Goal: Find specific page/section: Find specific page/section

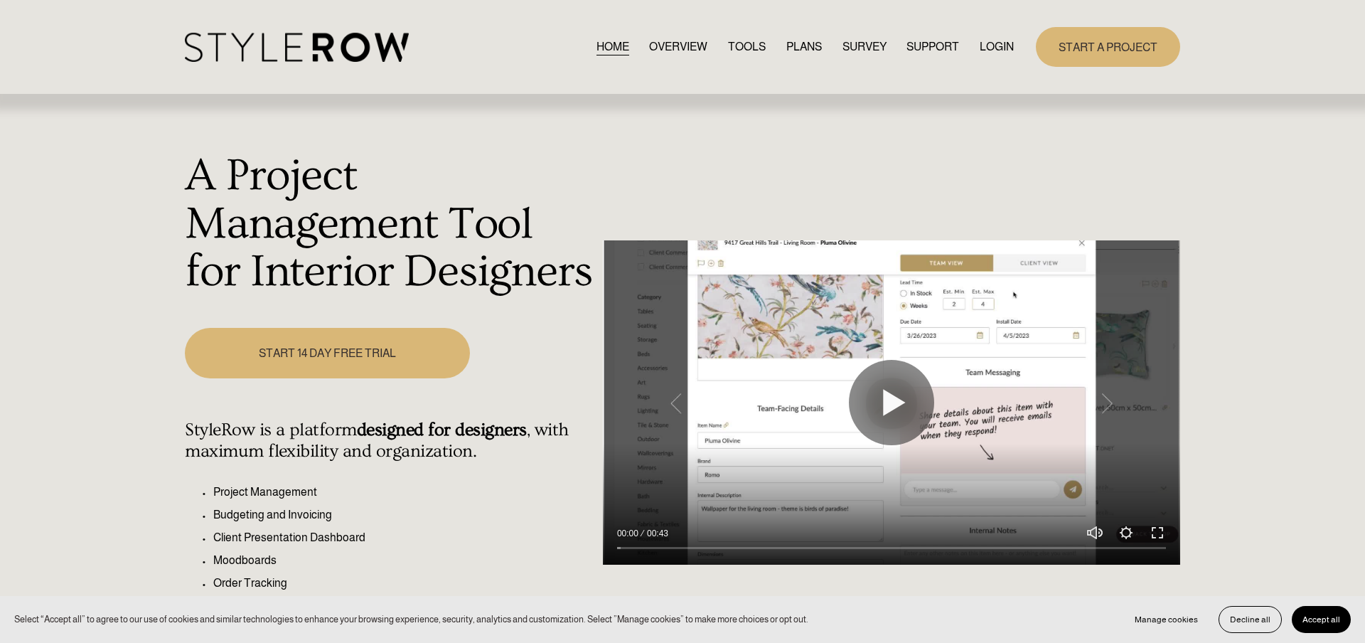
click at [1010, 58] on div "HOME OVERVIEW TOOLS PLANS SURVEY SUPPORT QUESTIONS" at bounding box center [599, 47] width 829 height 29
click at [1007, 48] on link "LOGIN" at bounding box center [997, 46] width 34 height 19
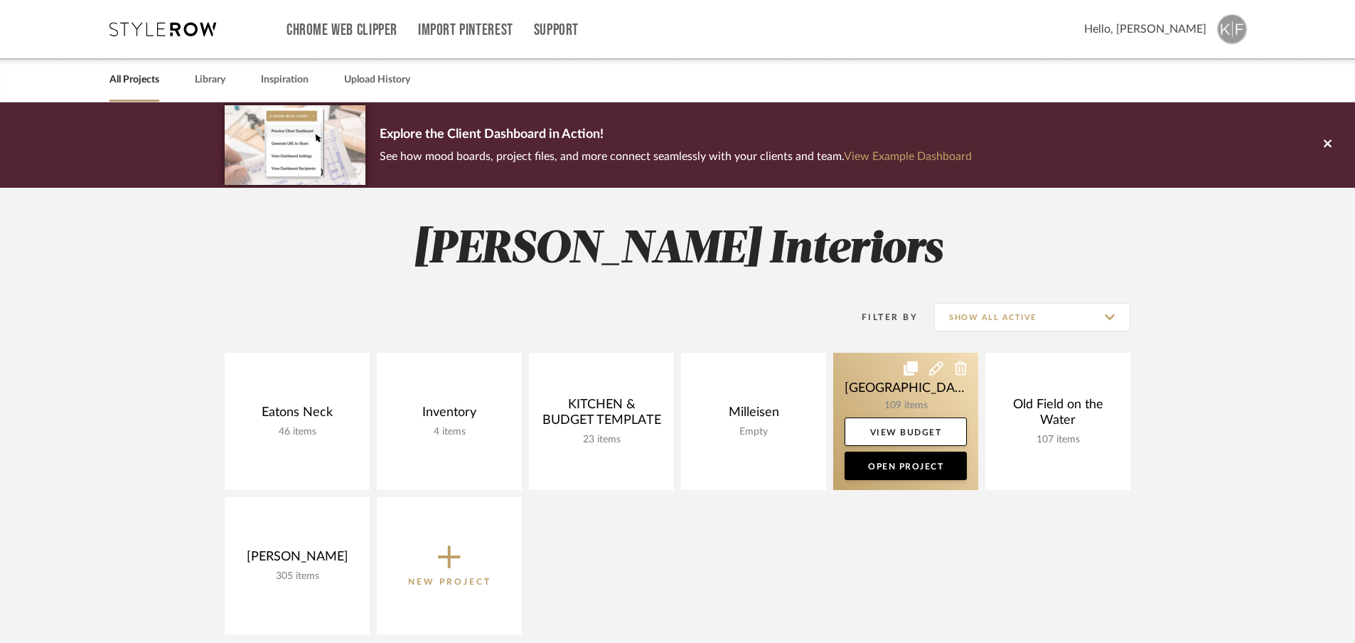
click at [933, 393] on link at bounding box center [905, 421] width 145 height 137
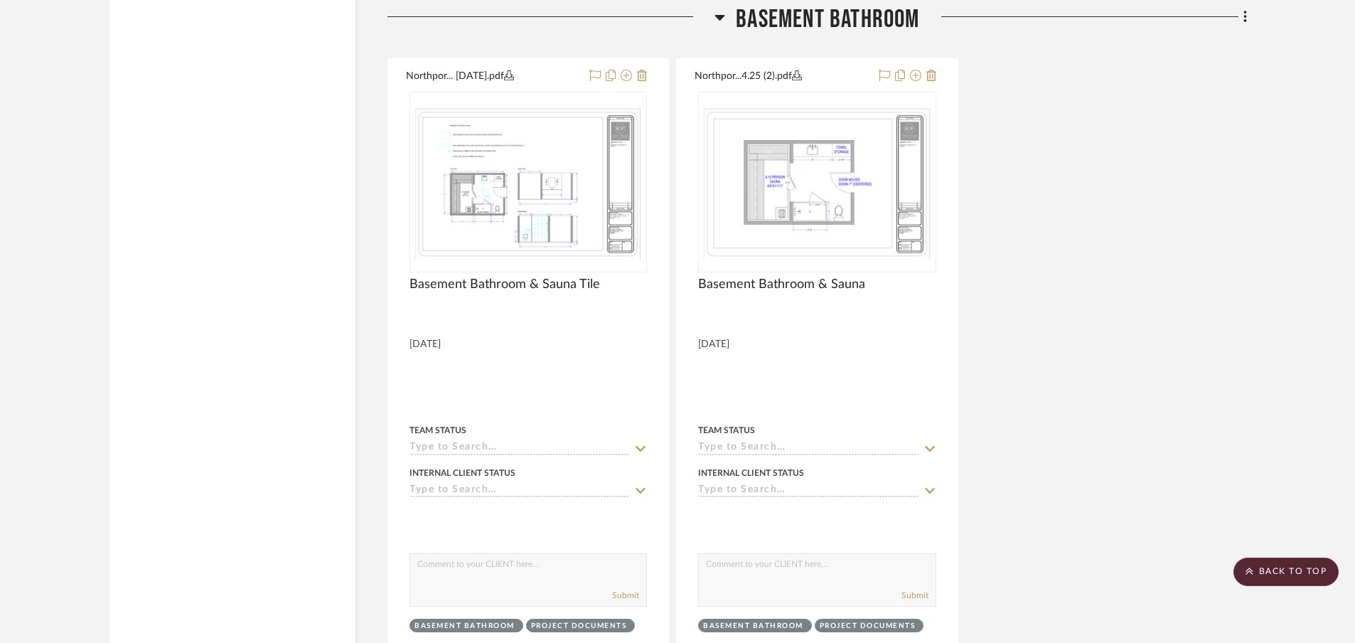
scroll to position [4430, 0]
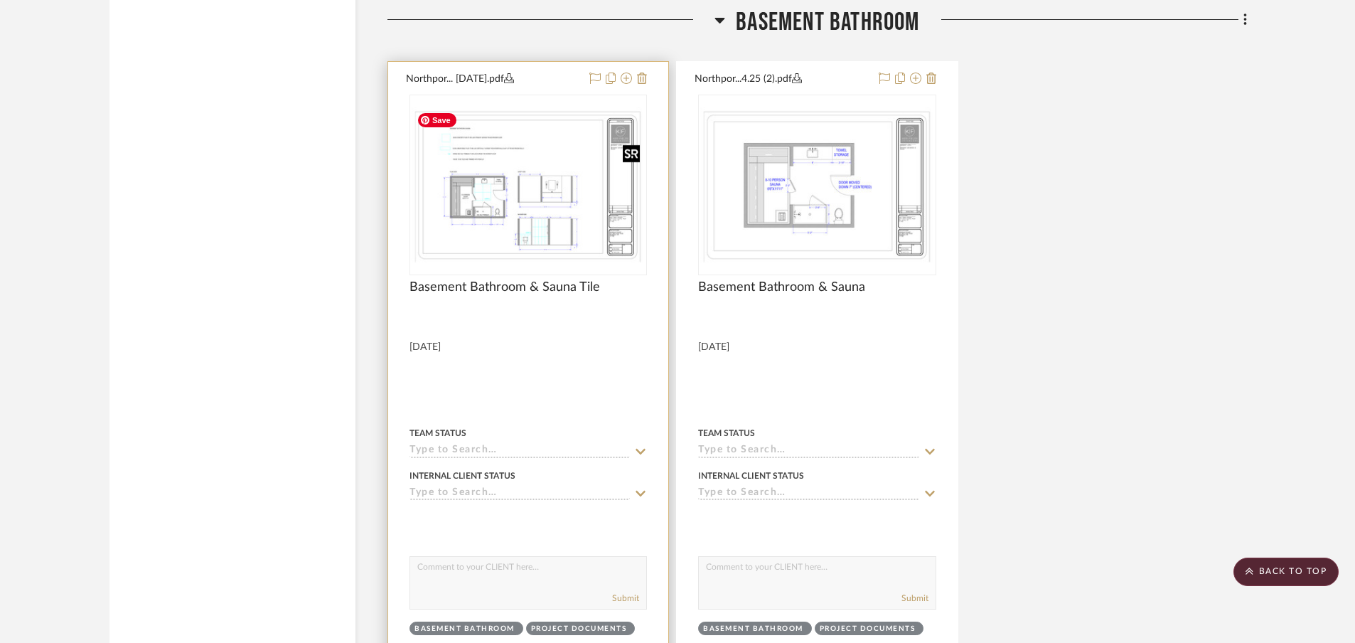
click at [515, 223] on img "0" at bounding box center [528, 185] width 235 height 156
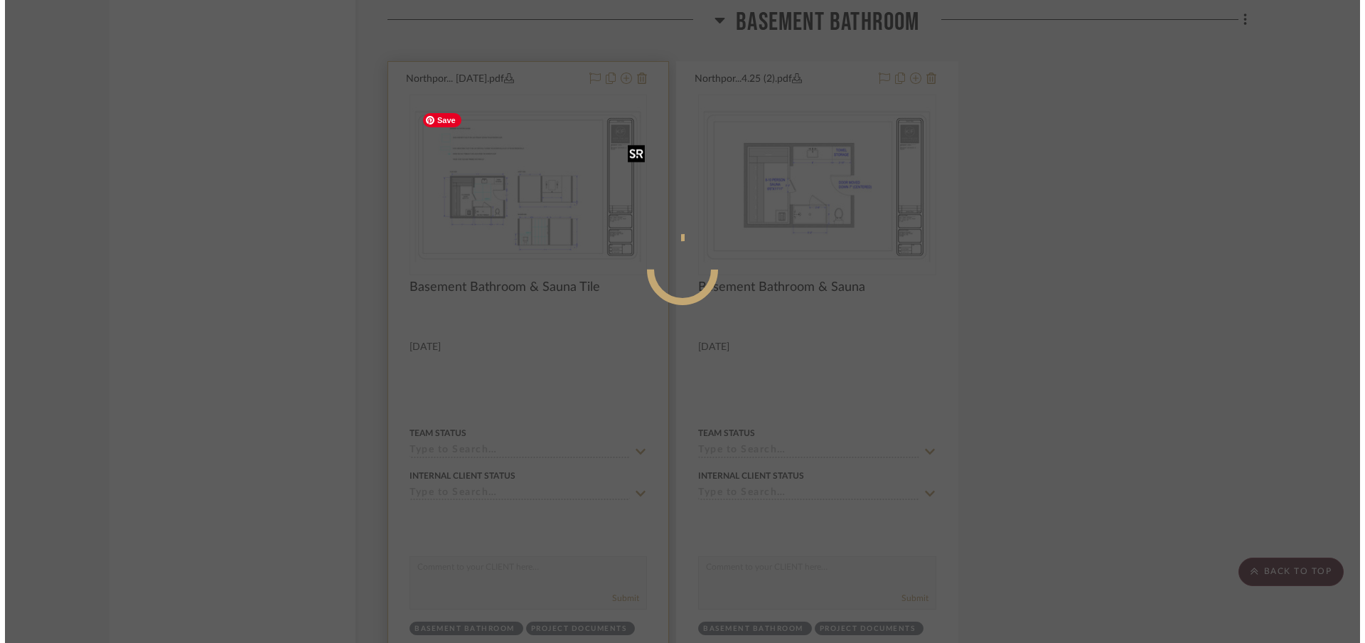
scroll to position [0, 0]
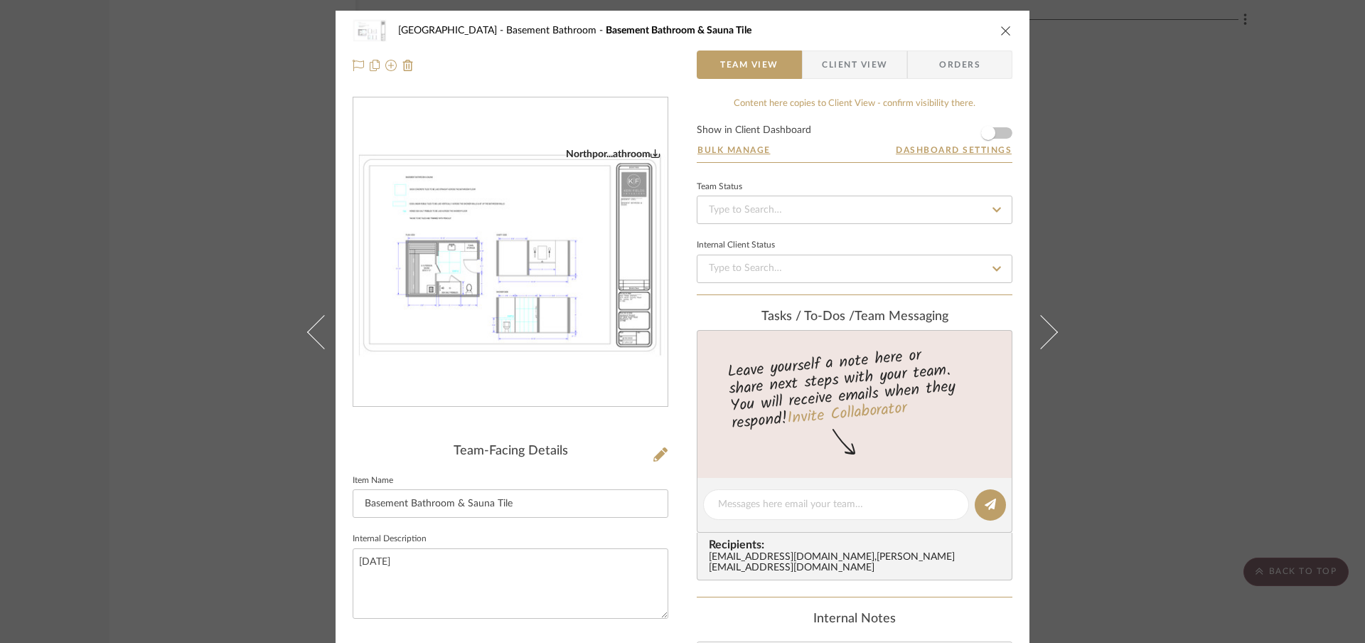
click at [1008, 30] on div "Northport Basement Bathroom Basement Bathroom & Sauna Tile Team View Client Vie…" at bounding box center [683, 48] width 694 height 75
click at [1001, 31] on icon "close" at bounding box center [1005, 30] width 11 height 11
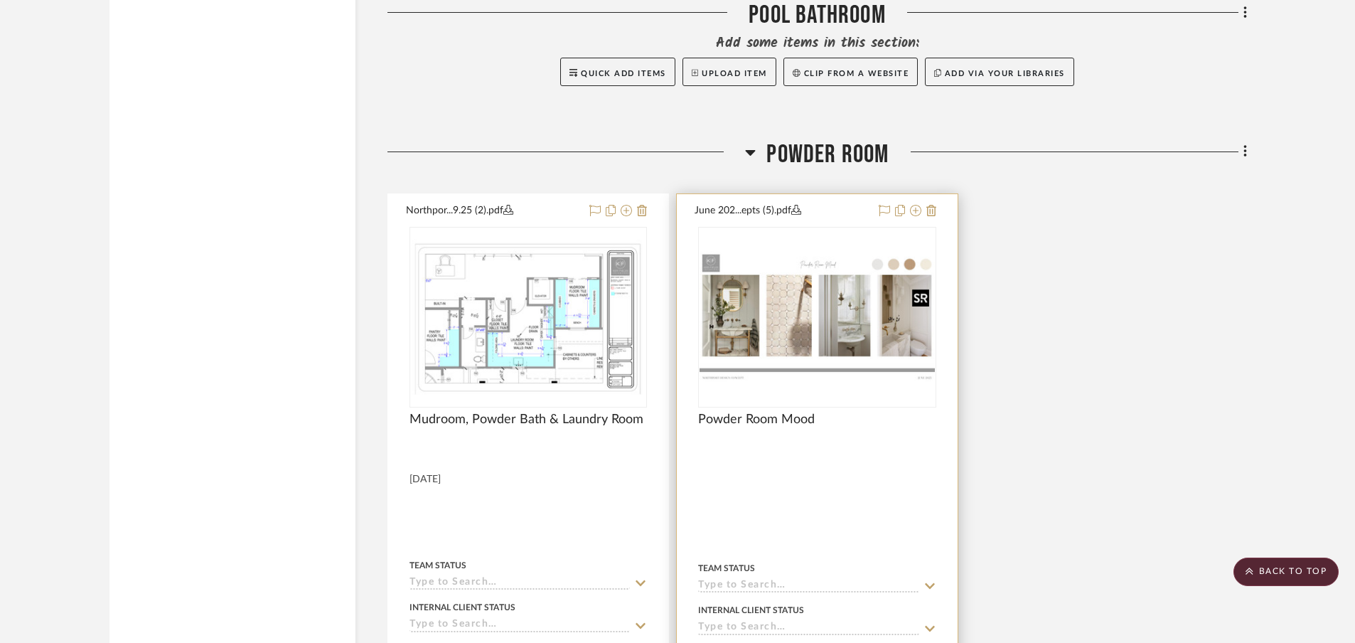
scroll to position [5099, 0]
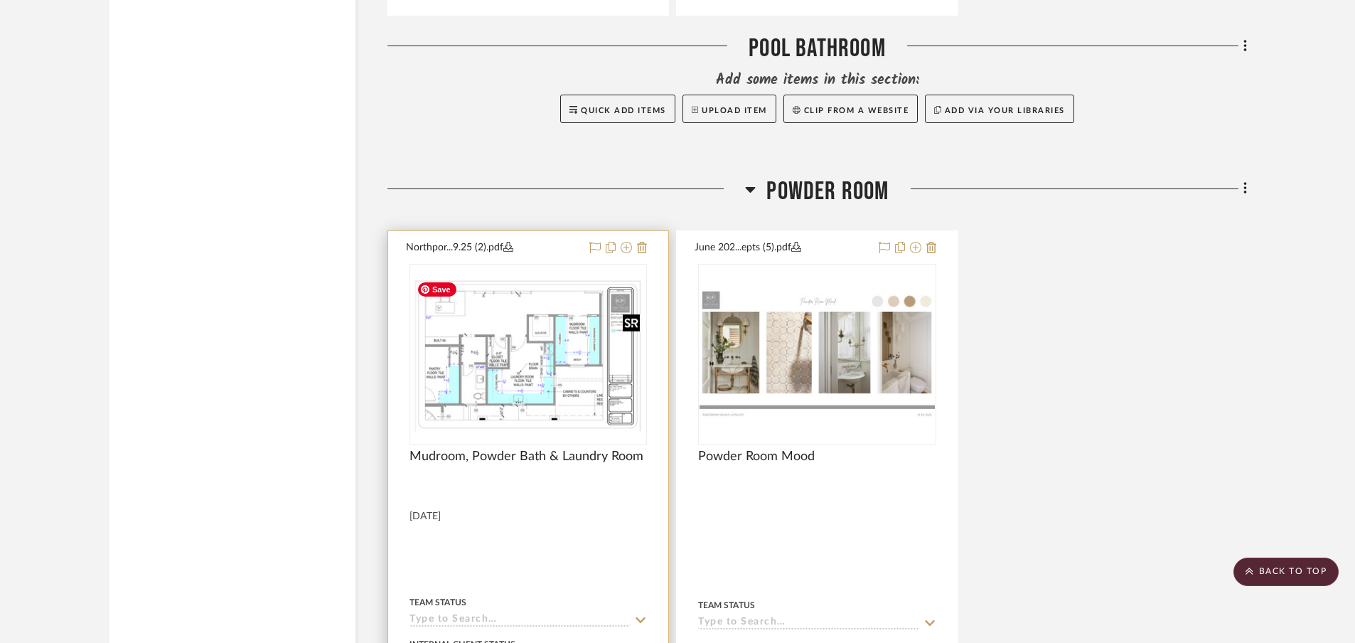
click at [454, 379] on img "0" at bounding box center [528, 354] width 235 height 156
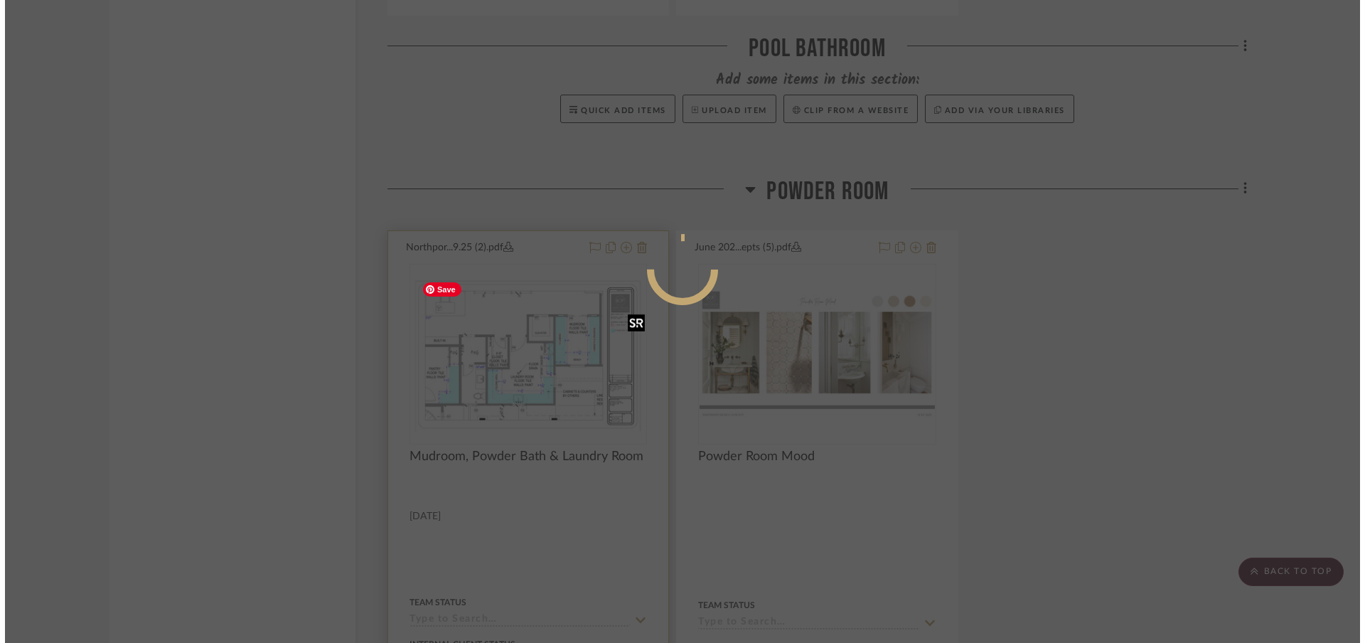
scroll to position [0, 0]
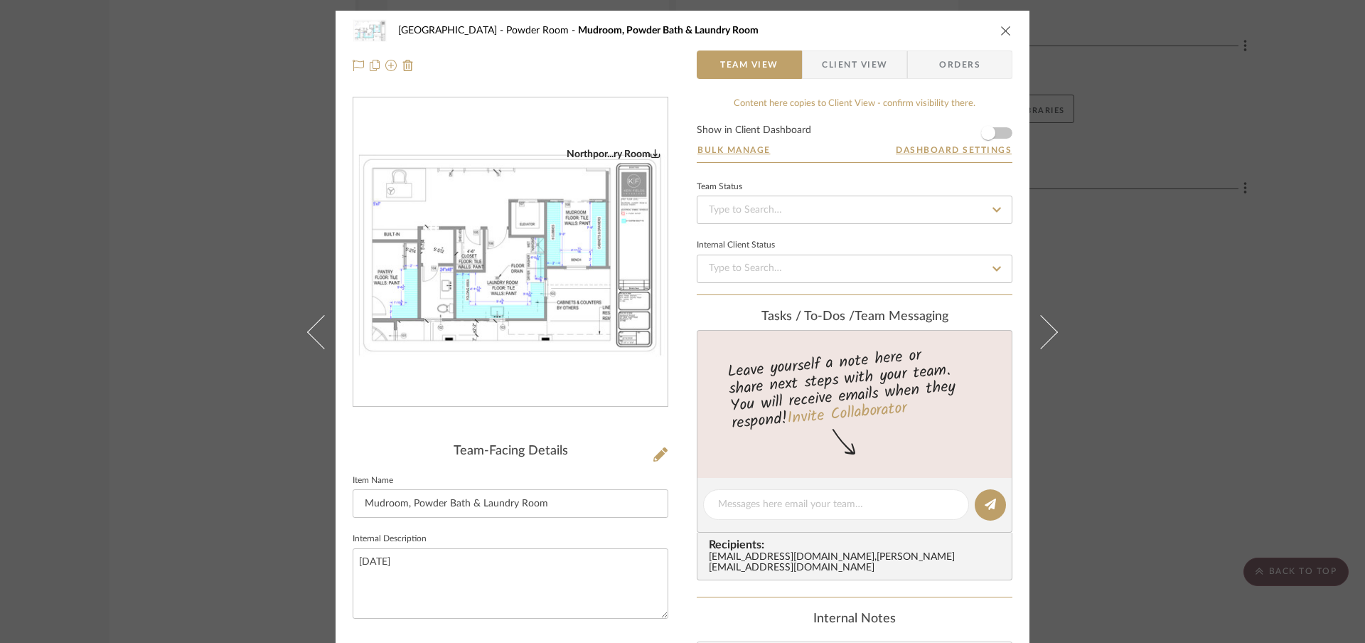
click at [427, 298] on img "0" at bounding box center [510, 253] width 314 height 210
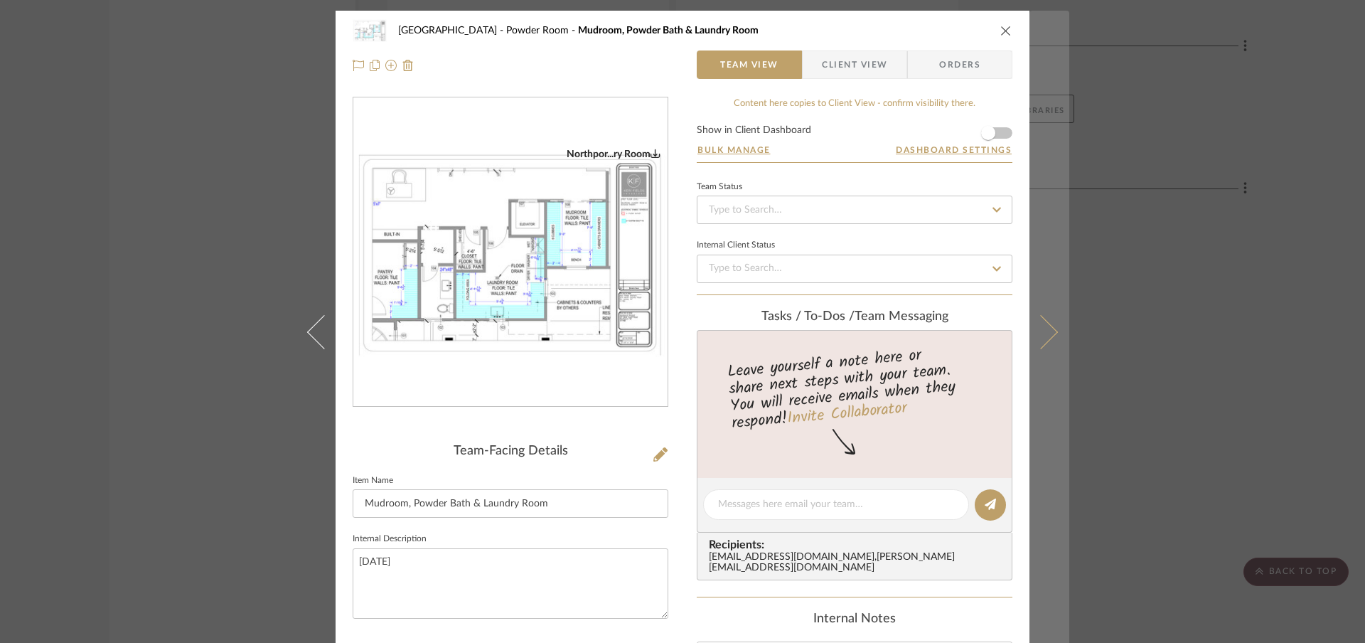
click at [1040, 330] on icon at bounding box center [1041, 332] width 34 height 34
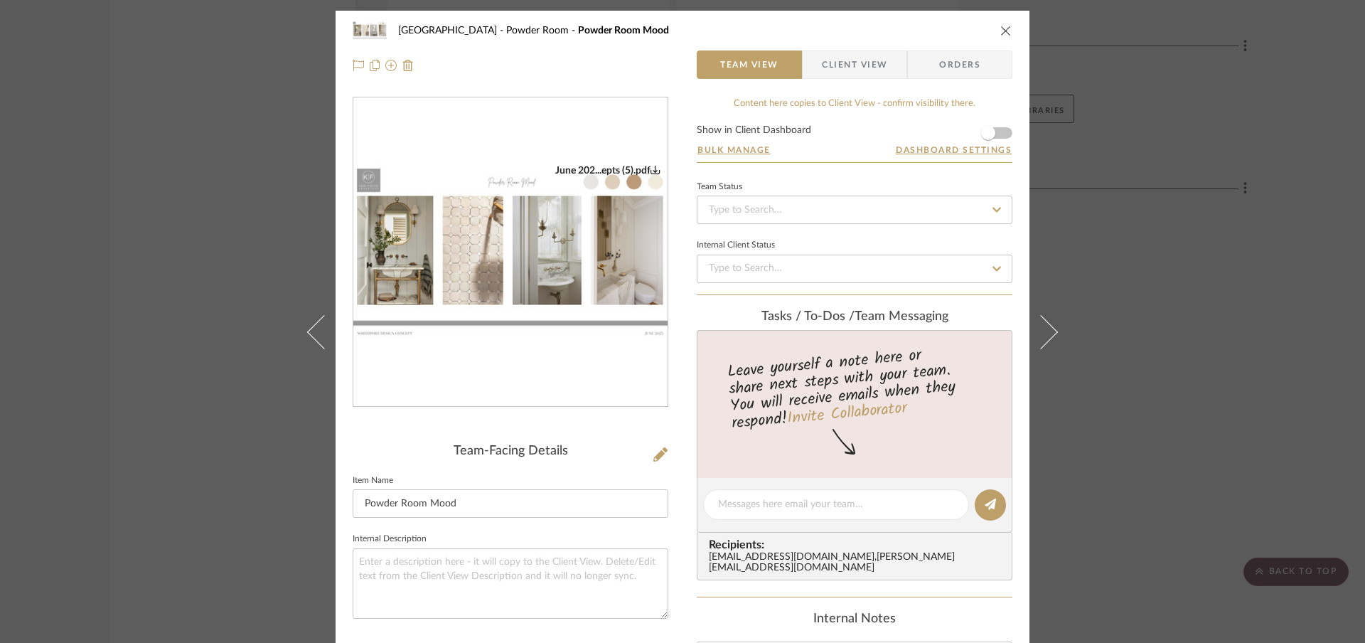
click at [1000, 29] on icon "close" at bounding box center [1005, 30] width 11 height 11
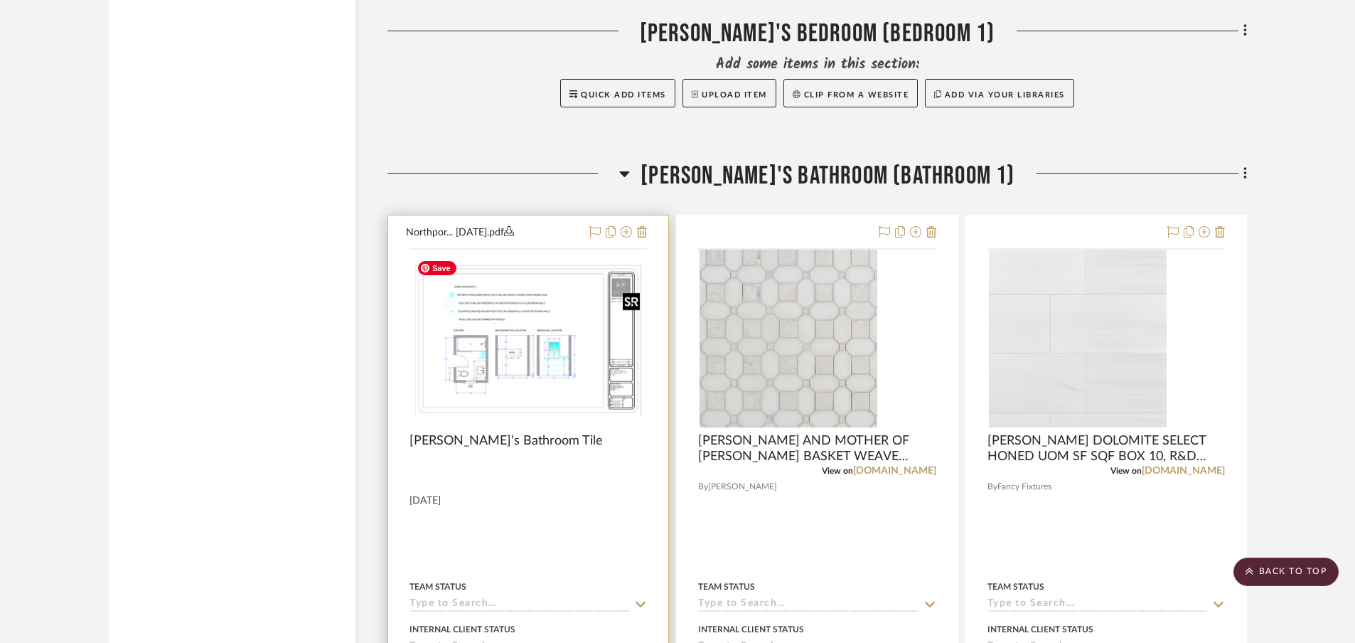
scroll to position [16162, 0]
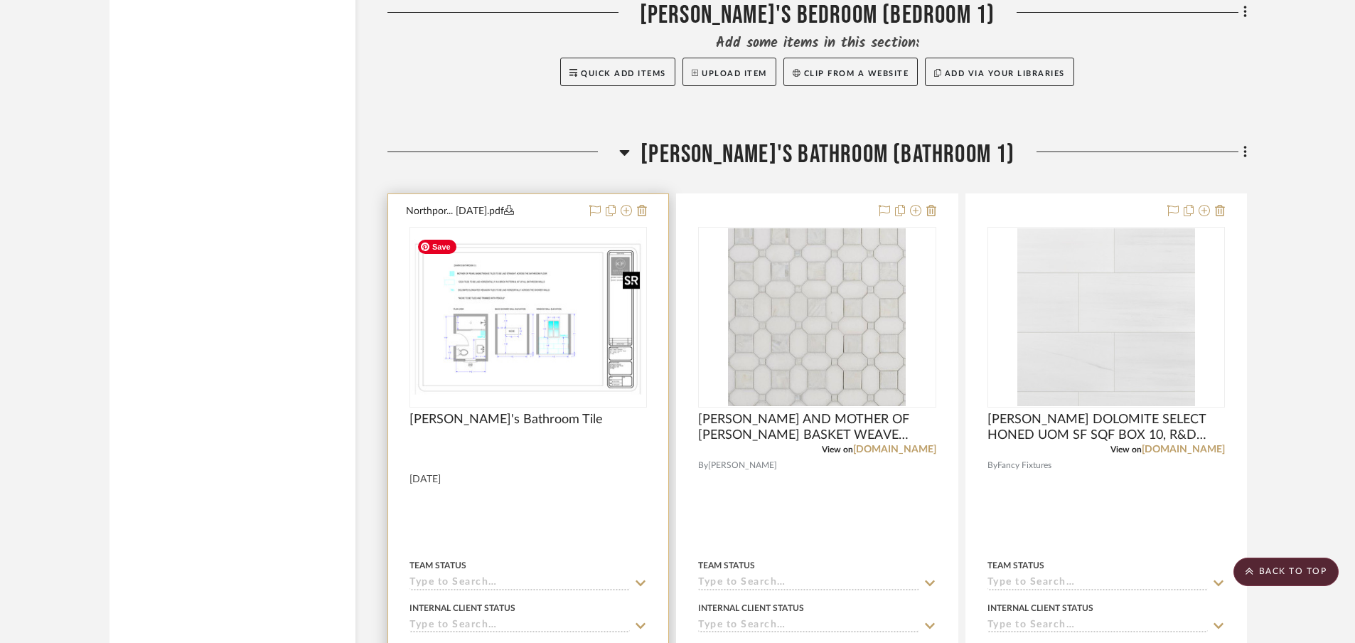
click at [579, 372] on img "0" at bounding box center [528, 317] width 235 height 156
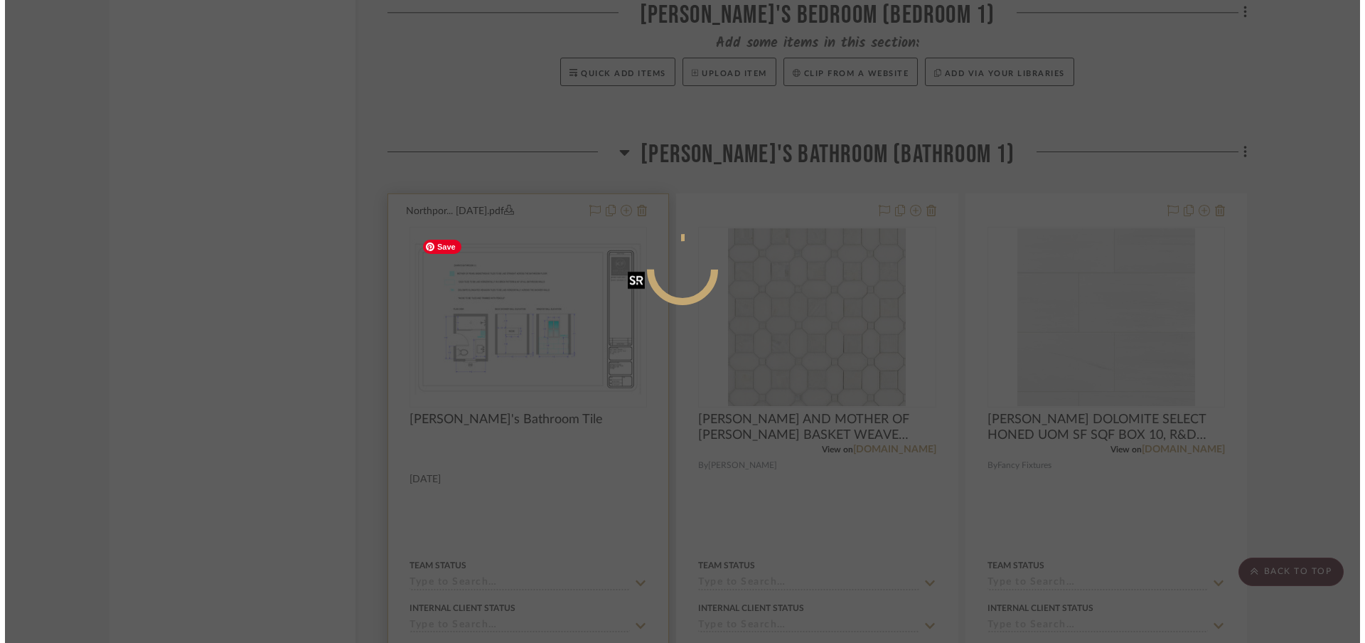
scroll to position [0, 0]
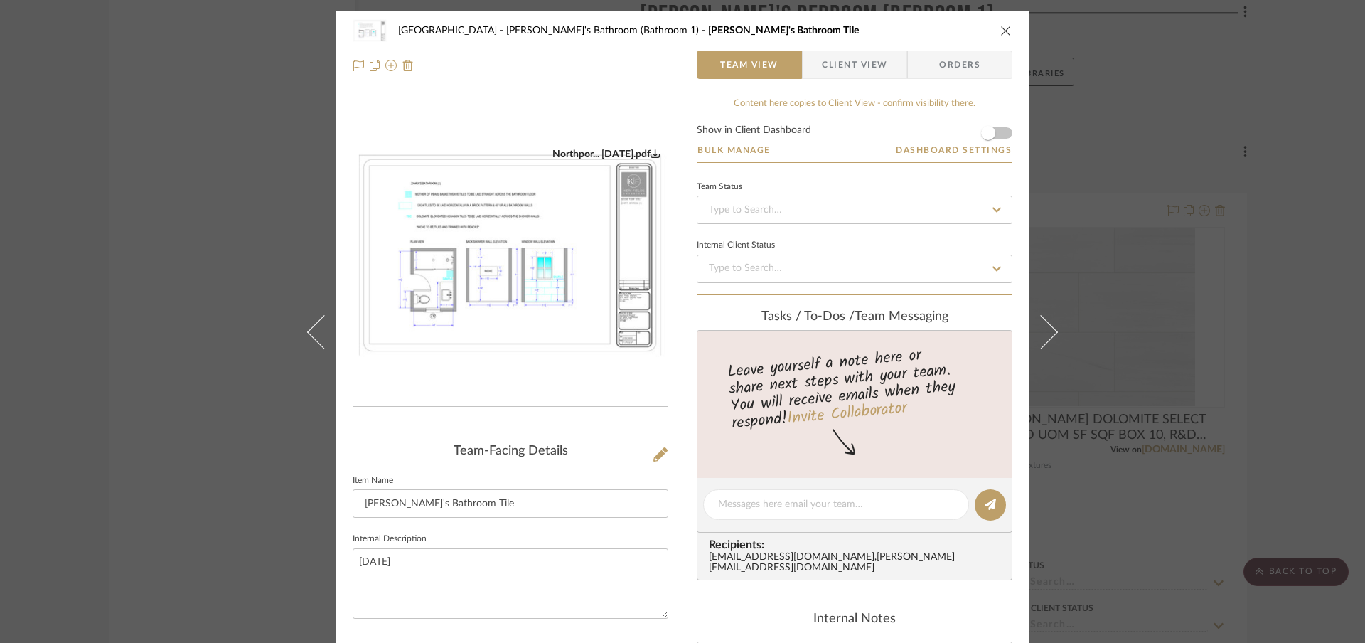
click at [1003, 28] on icon "close" at bounding box center [1005, 30] width 11 height 11
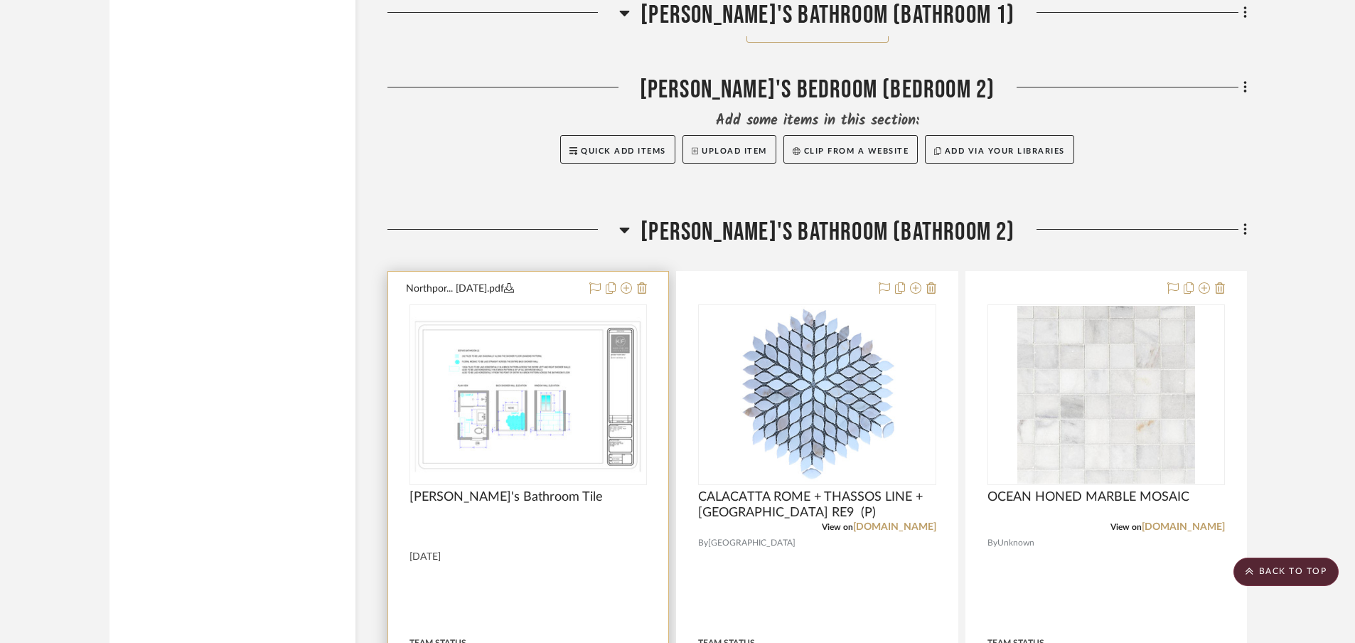
scroll to position [18274, 0]
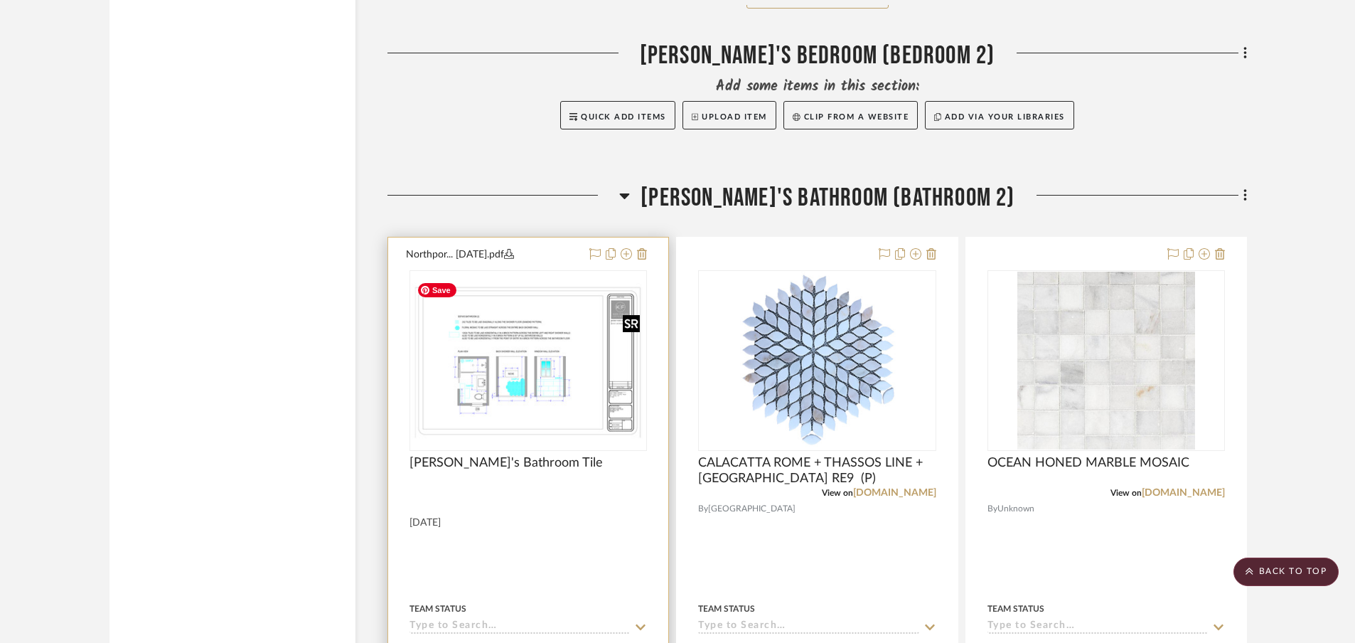
click at [498, 348] on div at bounding box center [528, 360] width 237 height 181
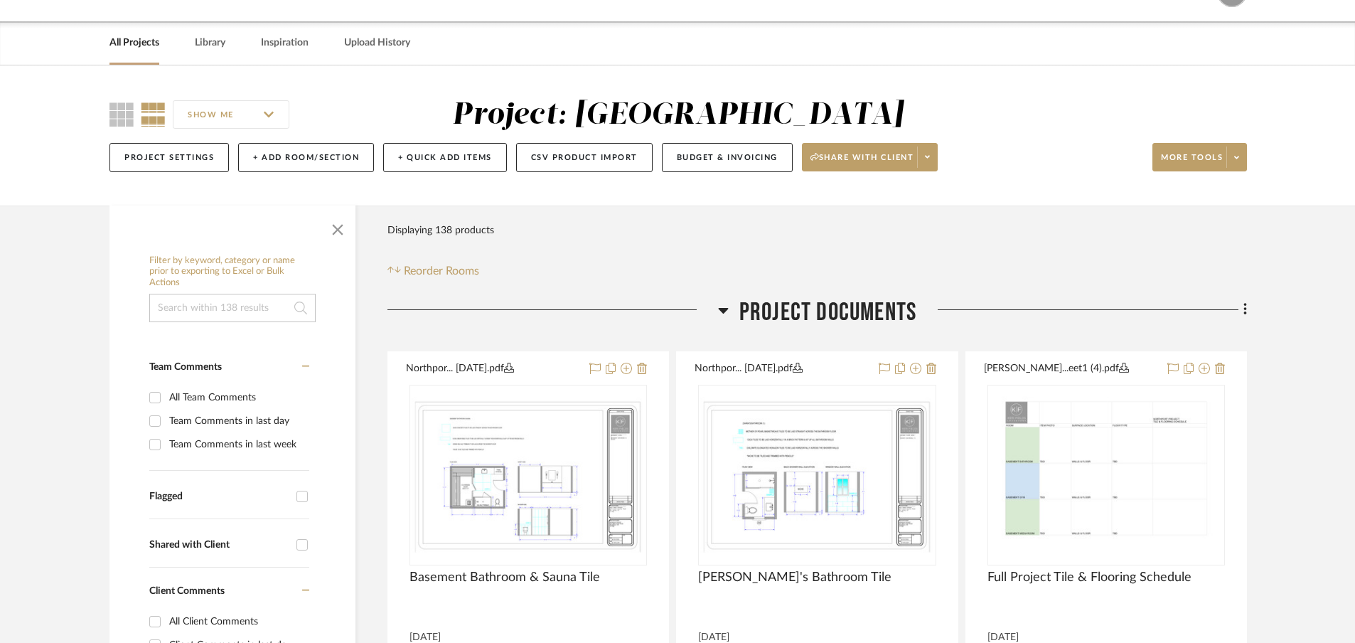
scroll to position [38, 0]
click at [223, 42] on link "Library" at bounding box center [210, 42] width 31 height 19
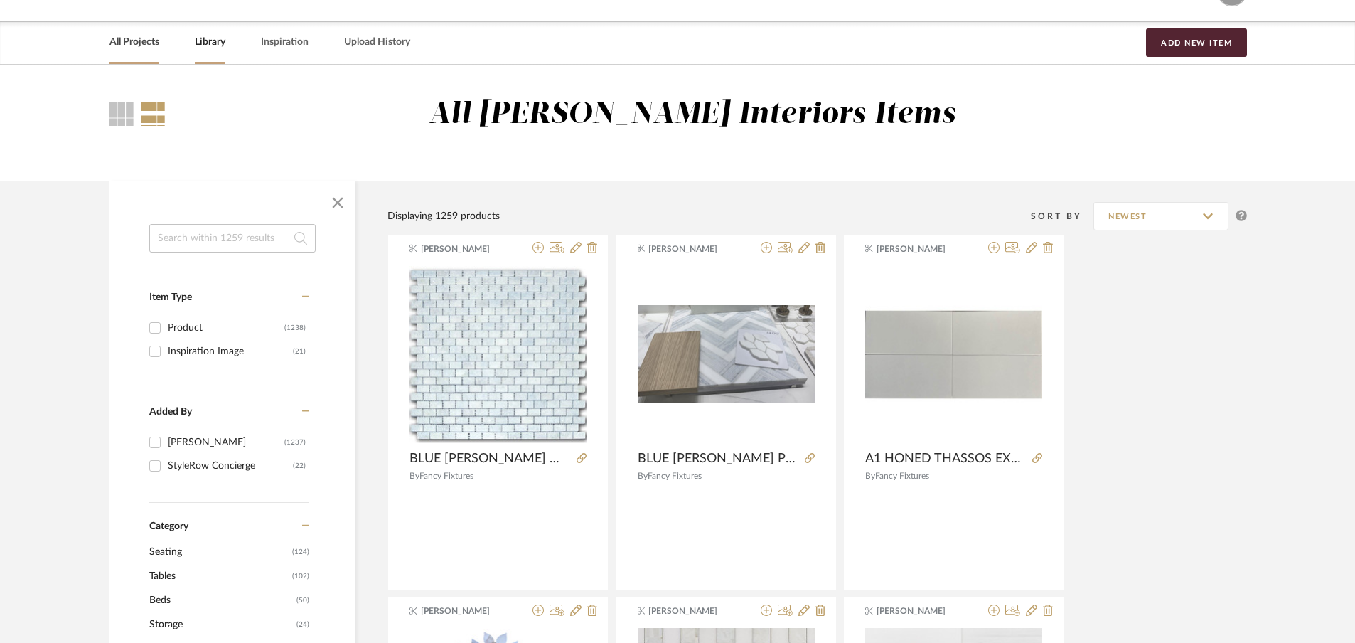
click at [152, 38] on link "All Projects" at bounding box center [135, 42] width 50 height 19
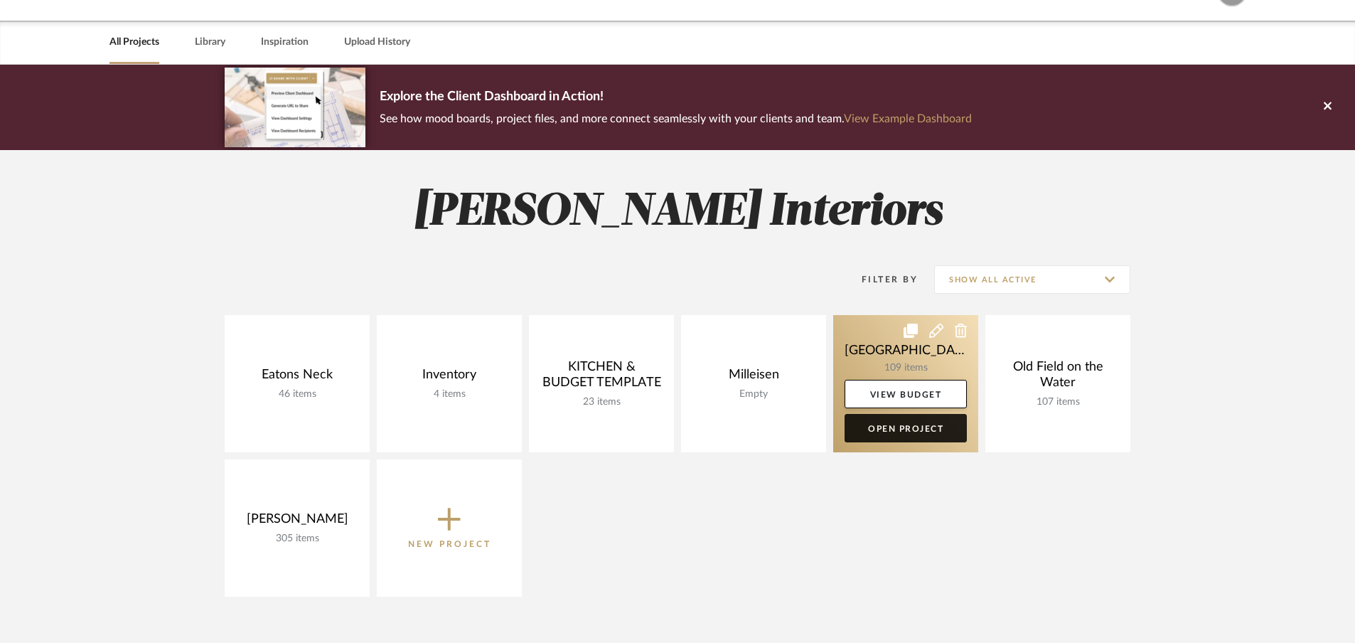
click at [956, 427] on link "Open Project" at bounding box center [906, 428] width 122 height 28
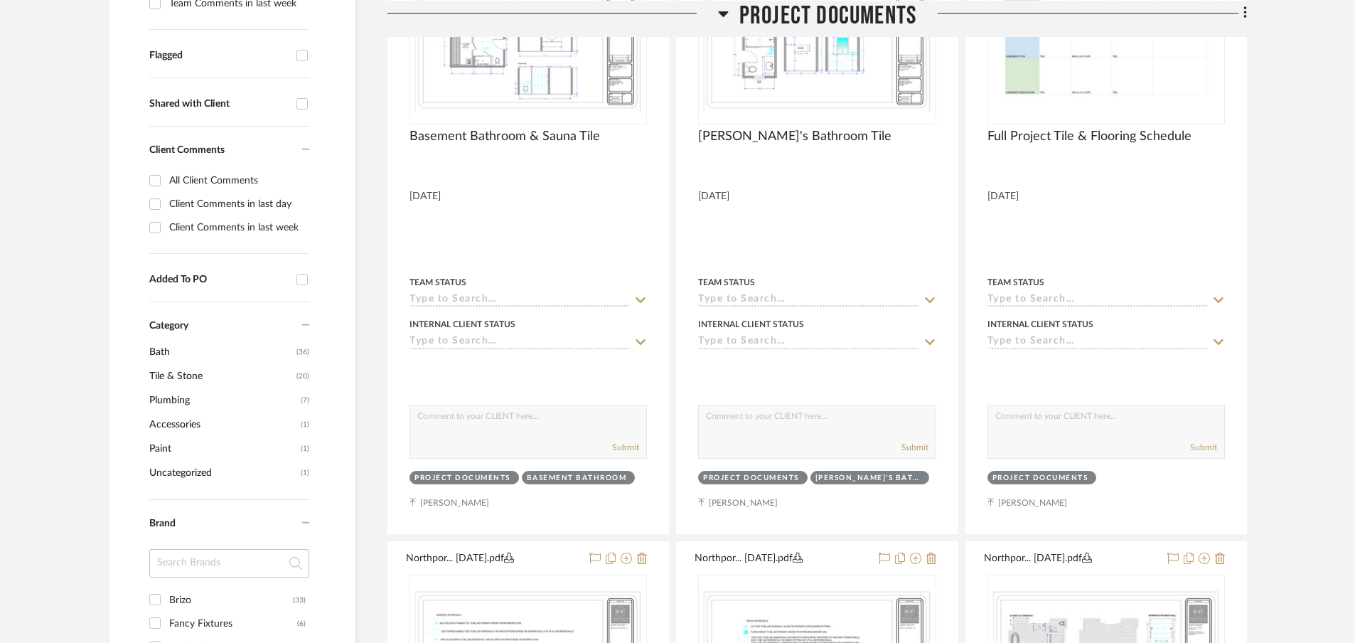
scroll to position [484, 0]
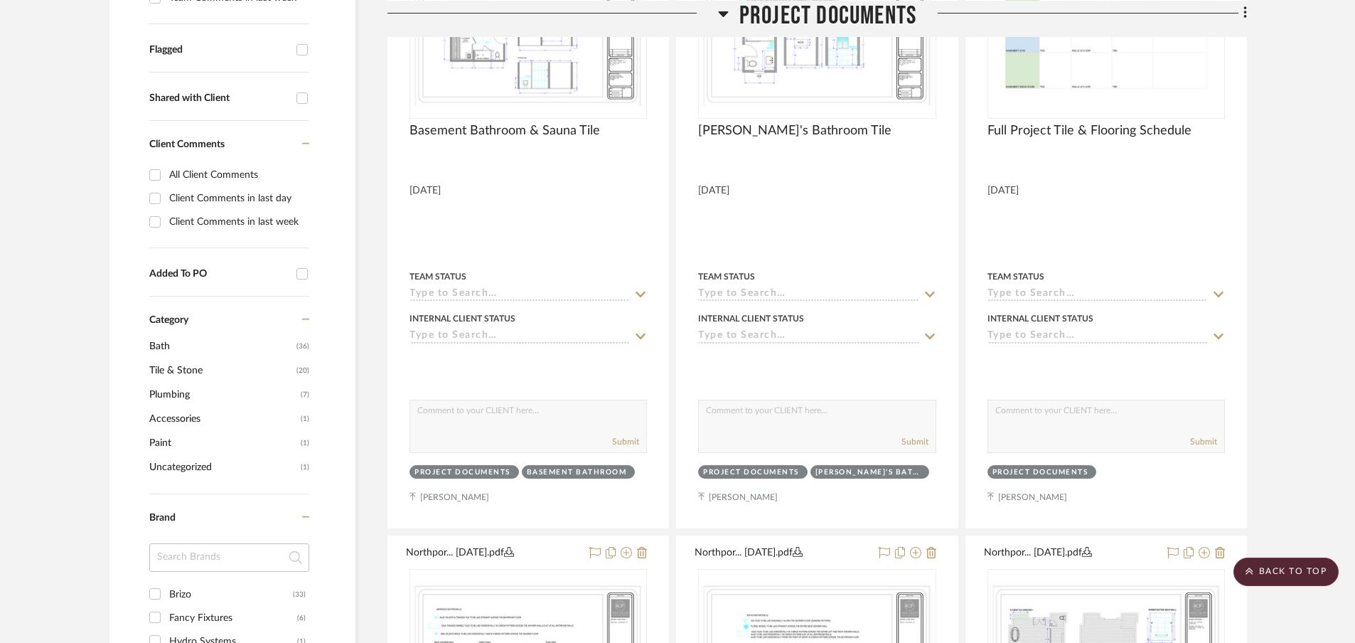
click at [193, 395] on span "Plumbing" at bounding box center [223, 395] width 148 height 24
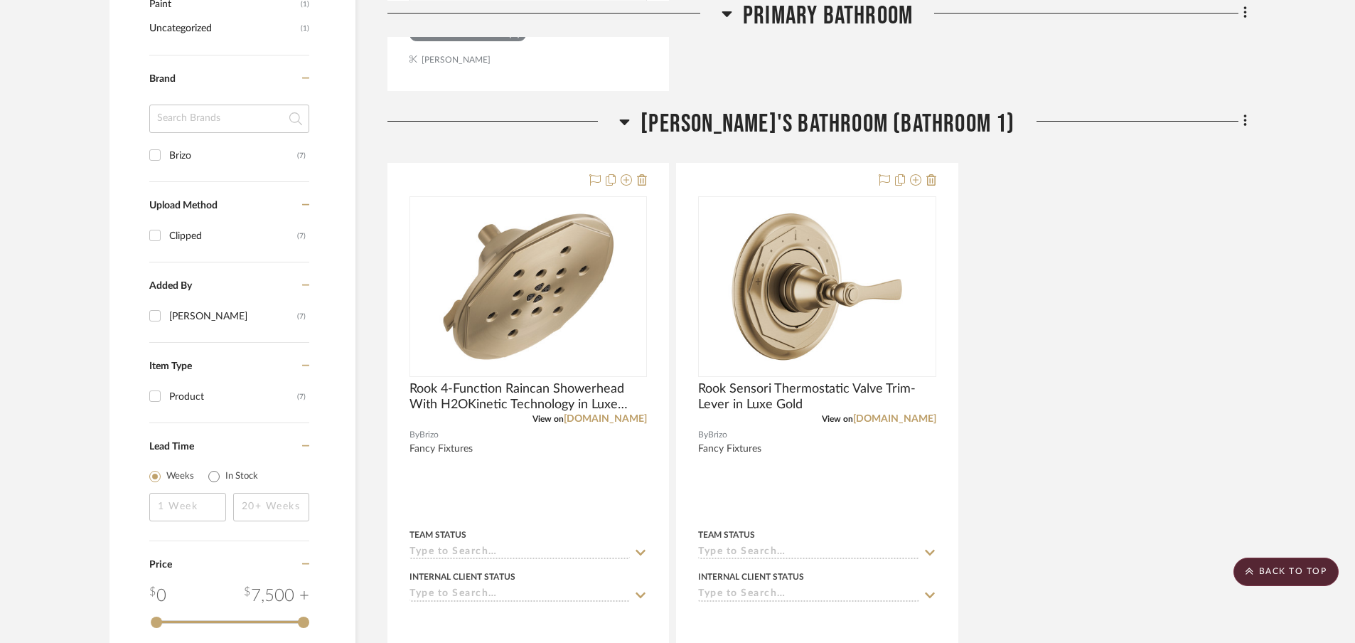
scroll to position [1092, 0]
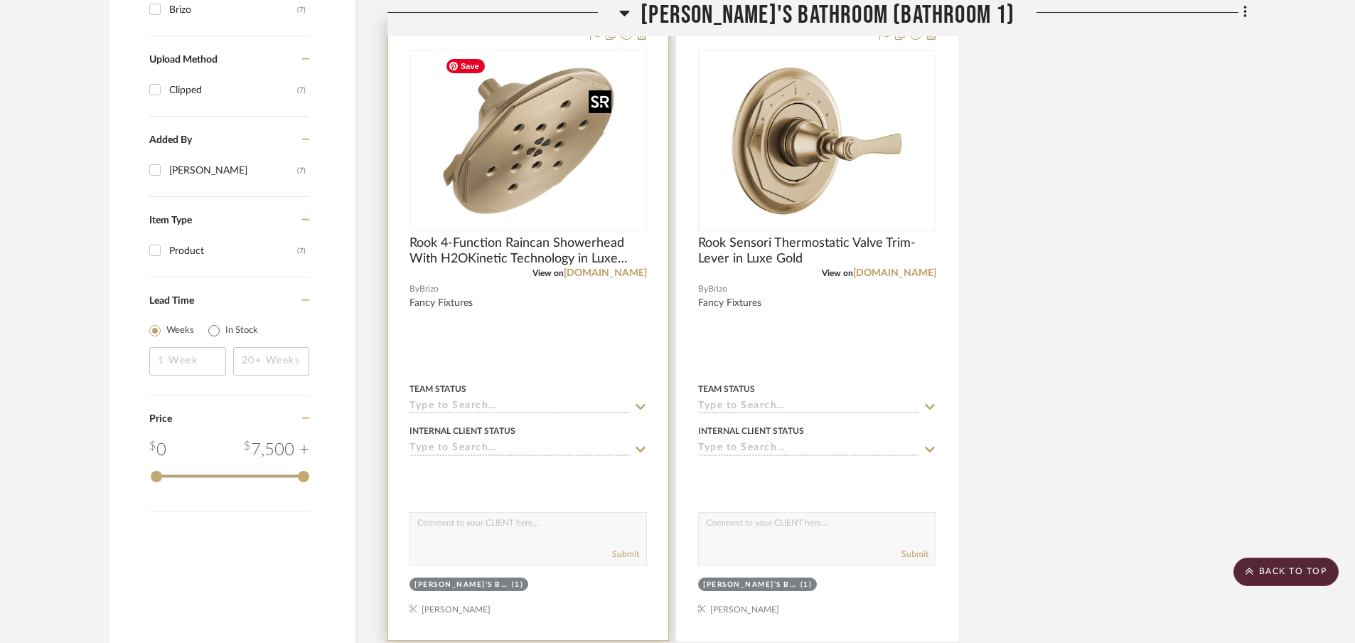
click at [535, 169] on img "0" at bounding box center [528, 141] width 178 height 178
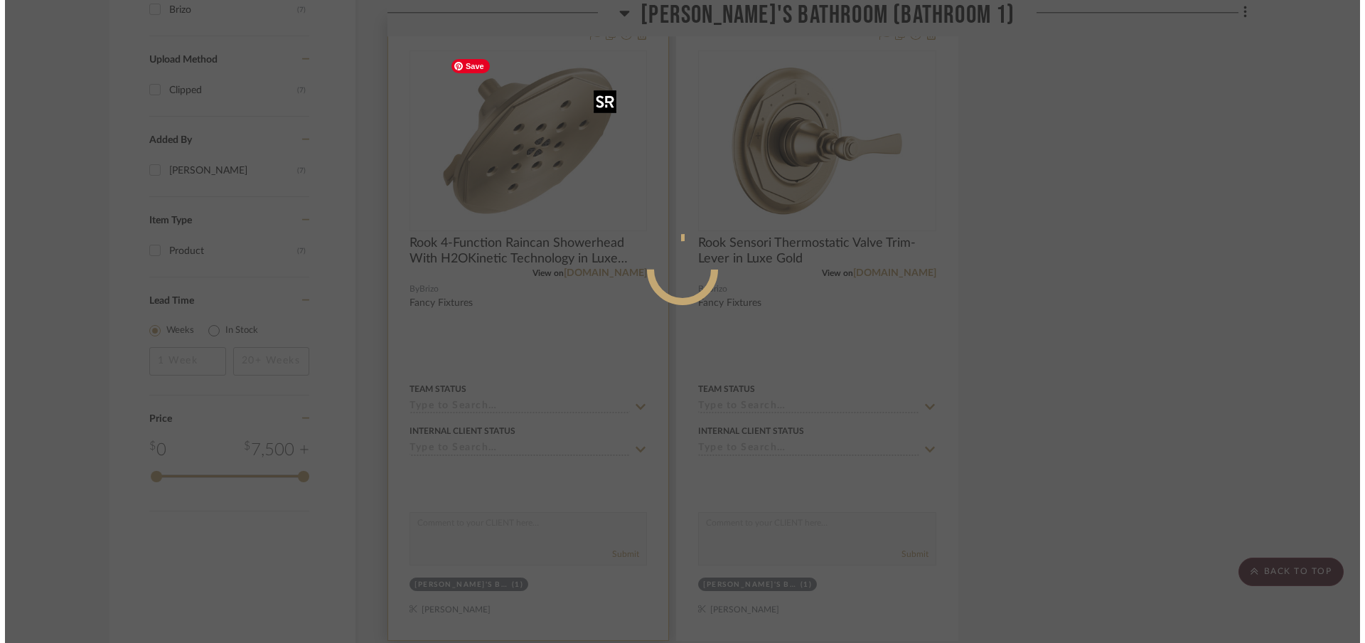
scroll to position [0, 0]
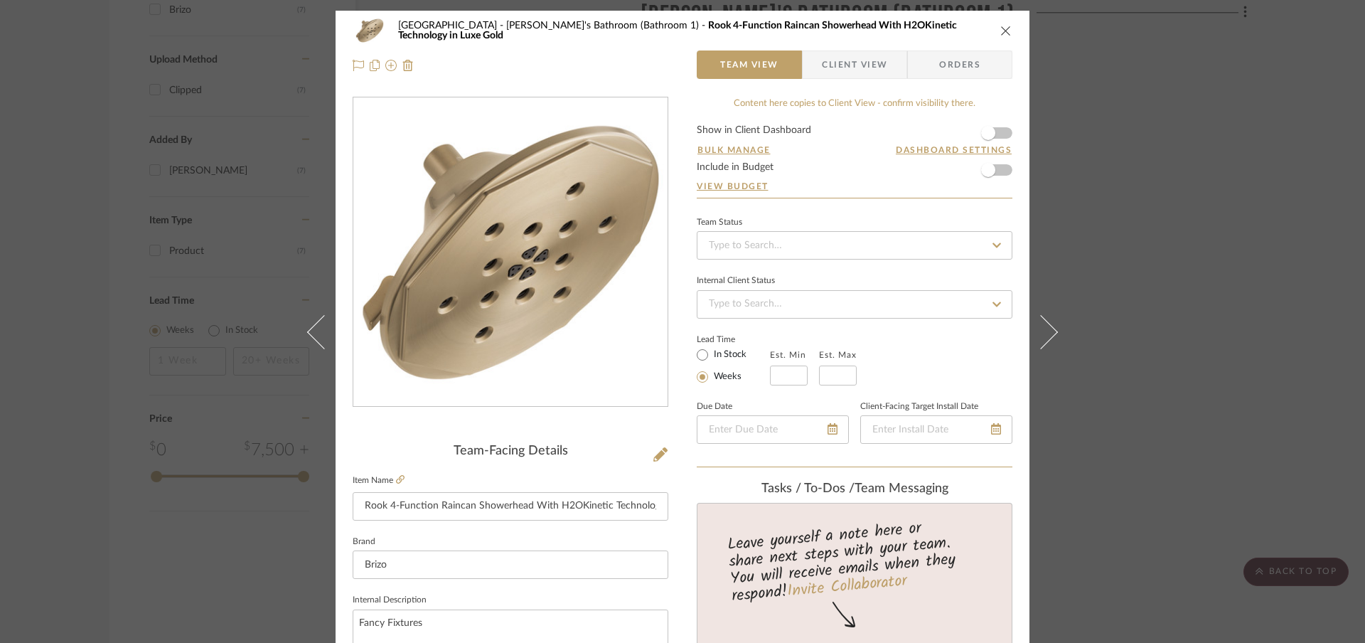
click at [1002, 31] on icon "close" at bounding box center [1005, 30] width 11 height 11
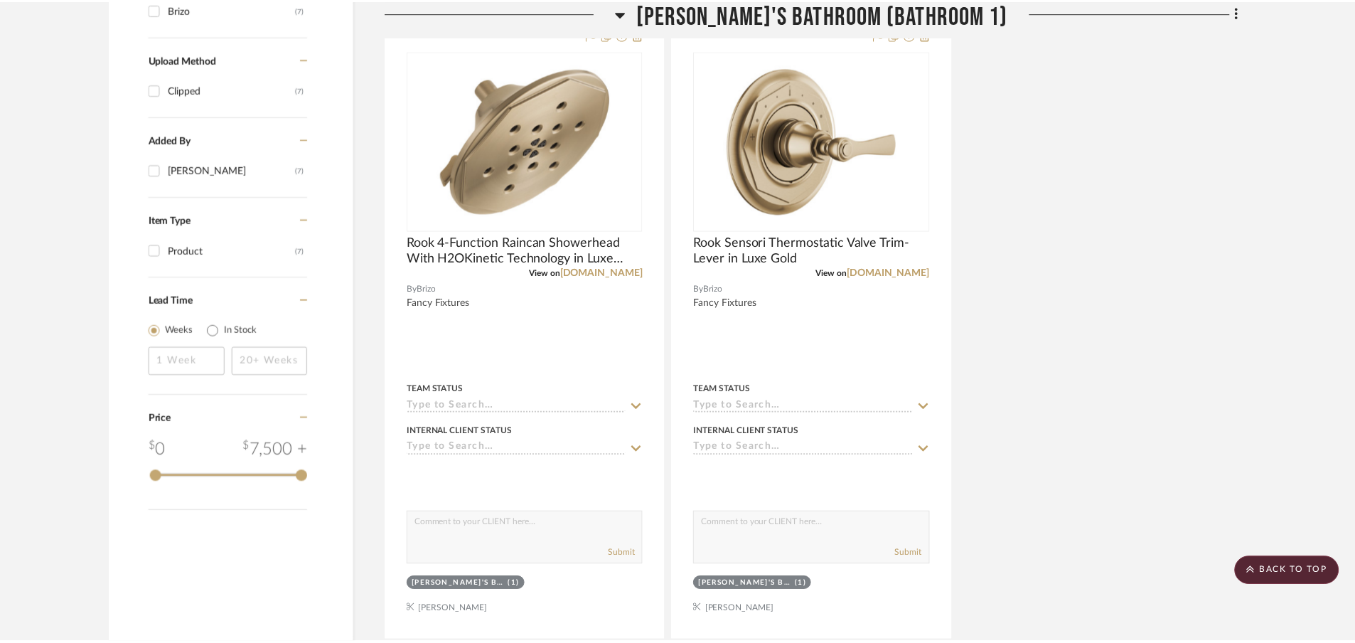
scroll to position [1092, 0]
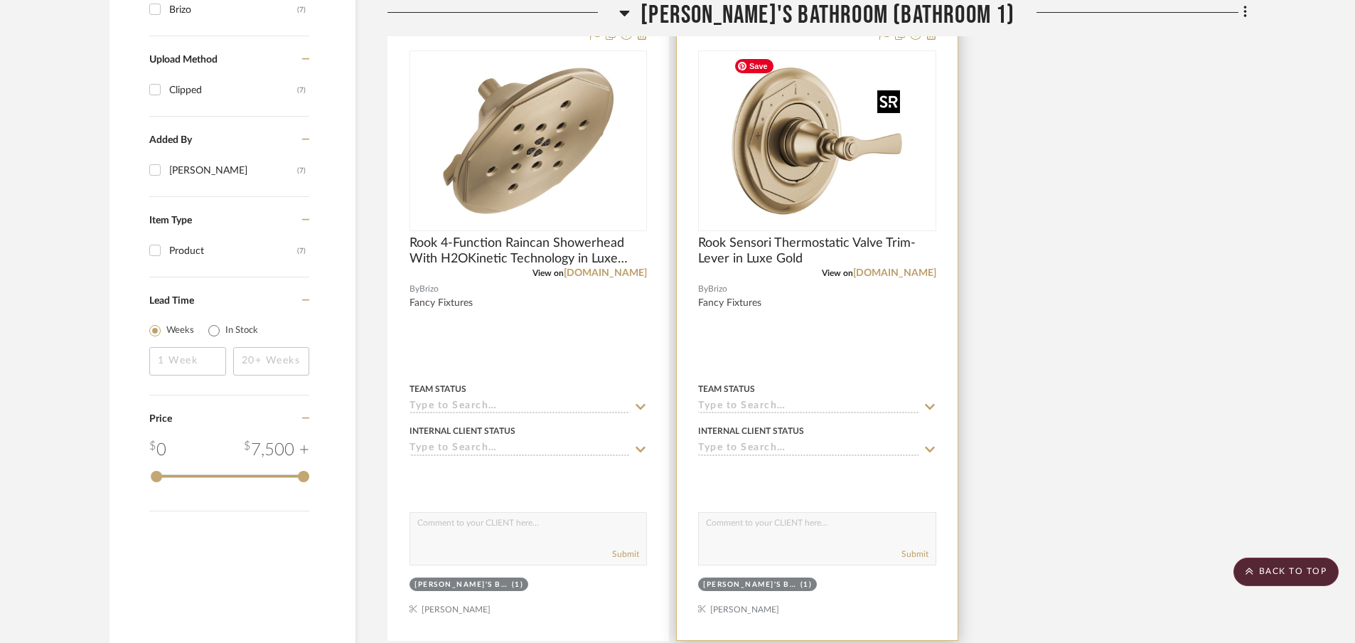
click at [816, 169] on img "0" at bounding box center [817, 141] width 178 height 178
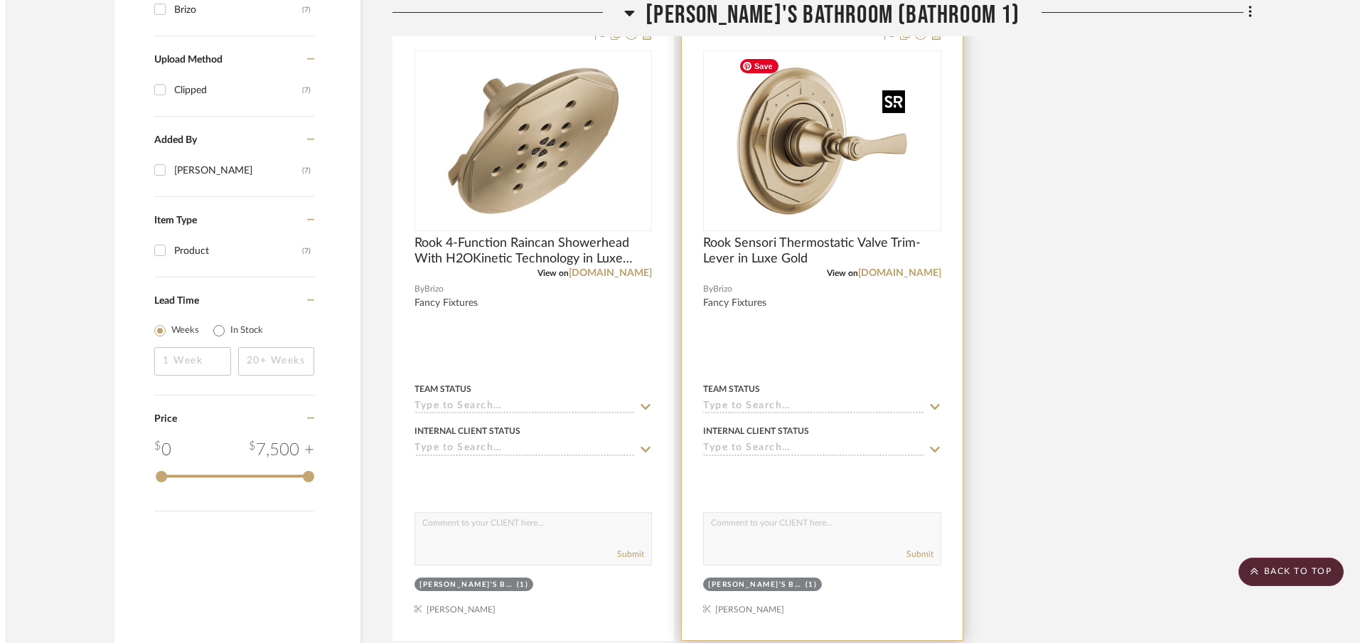
scroll to position [0, 0]
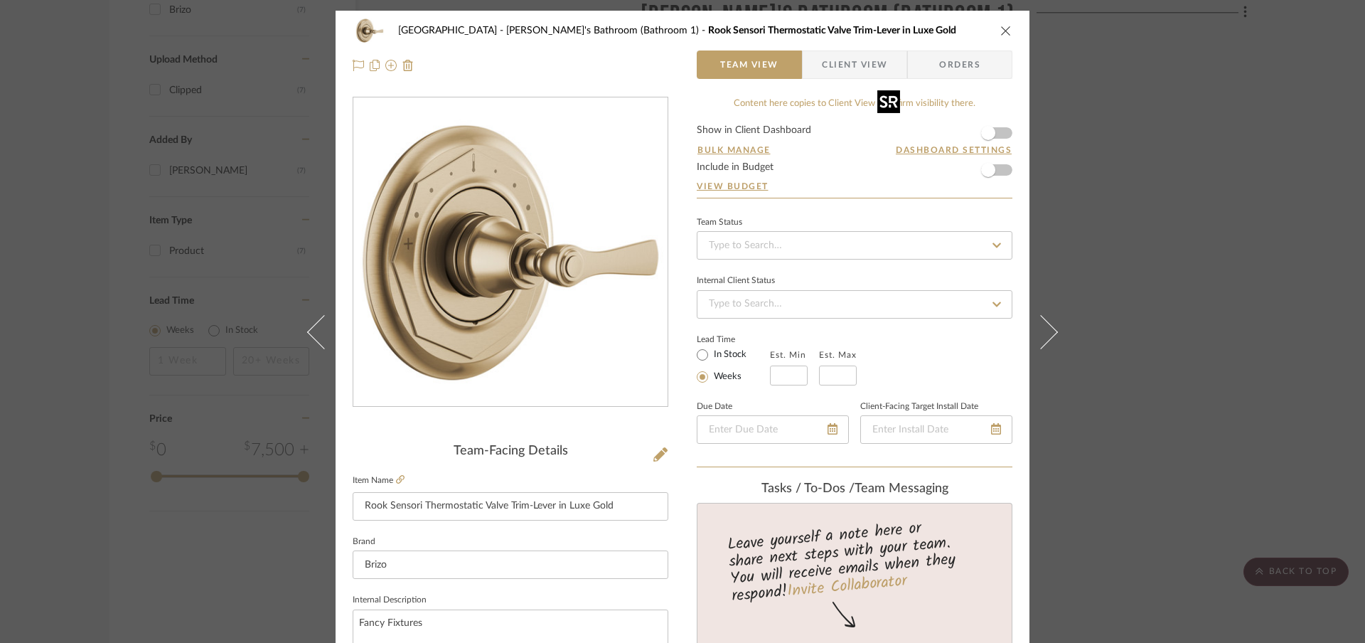
drag, startPoint x: 816, startPoint y: 169, endPoint x: 577, endPoint y: 197, distance: 239.9
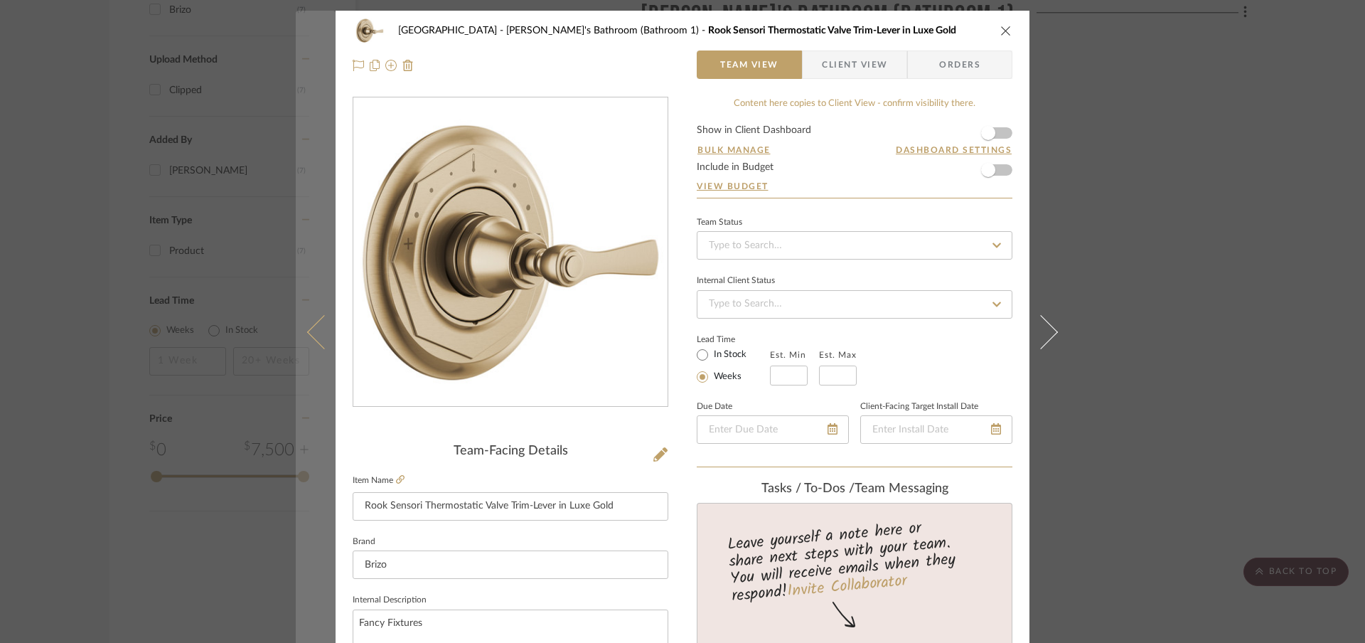
click at [320, 348] on button at bounding box center [316, 332] width 40 height 643
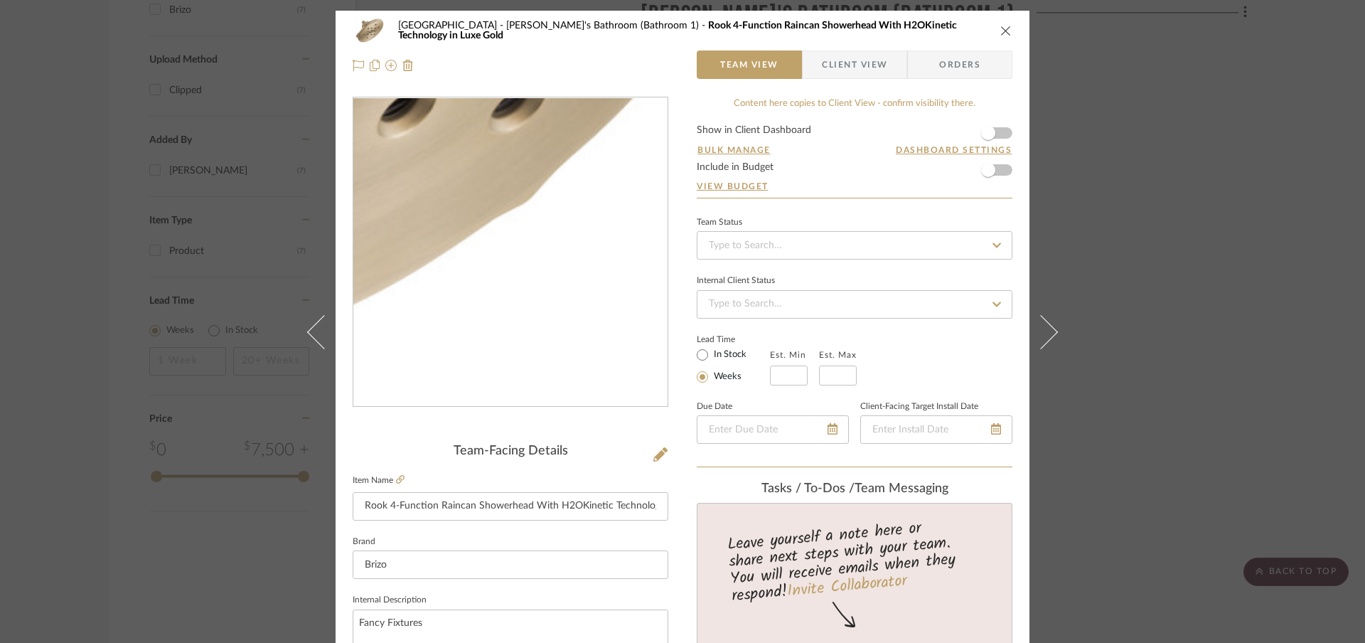
click at [555, 343] on img "0" at bounding box center [510, 252] width 309 height 309
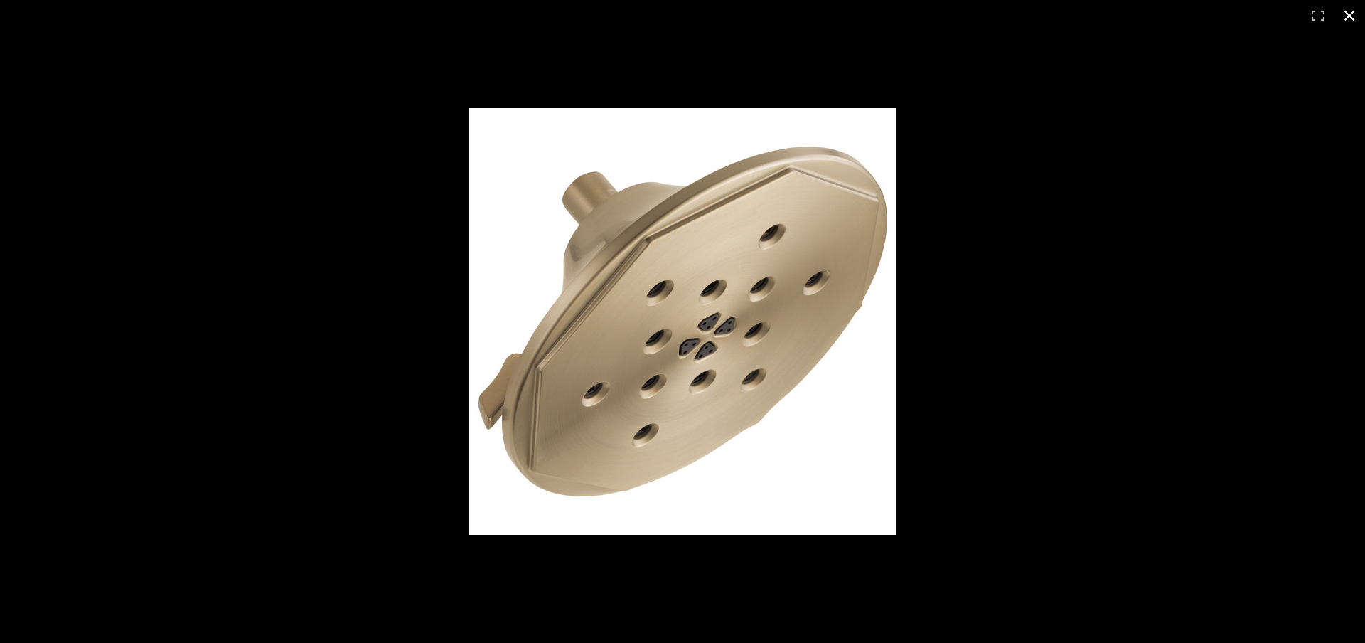
click at [1357, 18] on button at bounding box center [1349, 15] width 31 height 31
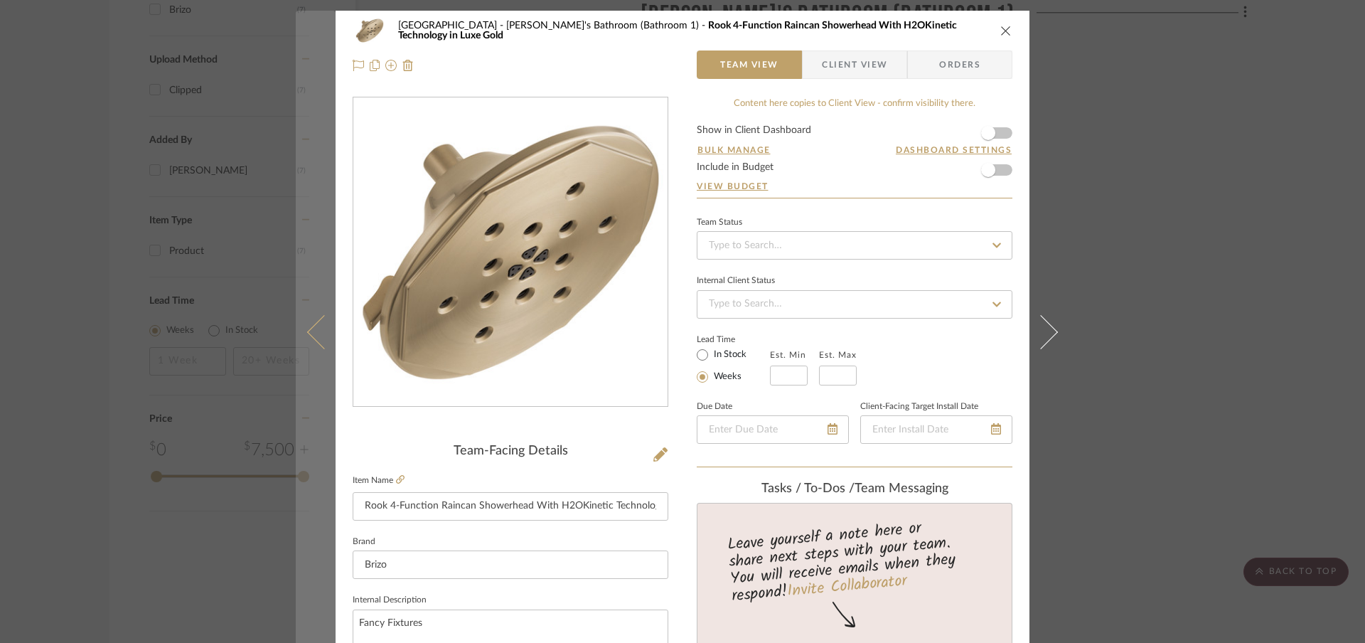
click at [318, 331] on icon at bounding box center [324, 332] width 34 height 34
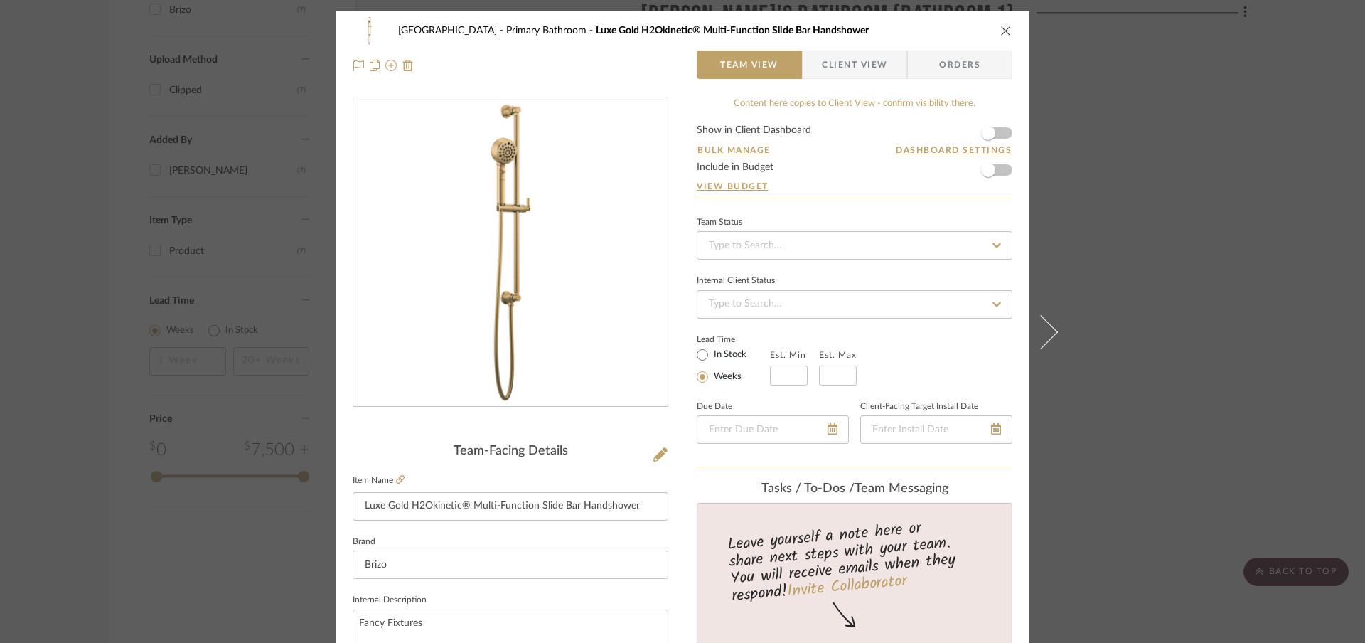
click at [1003, 25] on icon "close" at bounding box center [1005, 30] width 11 height 11
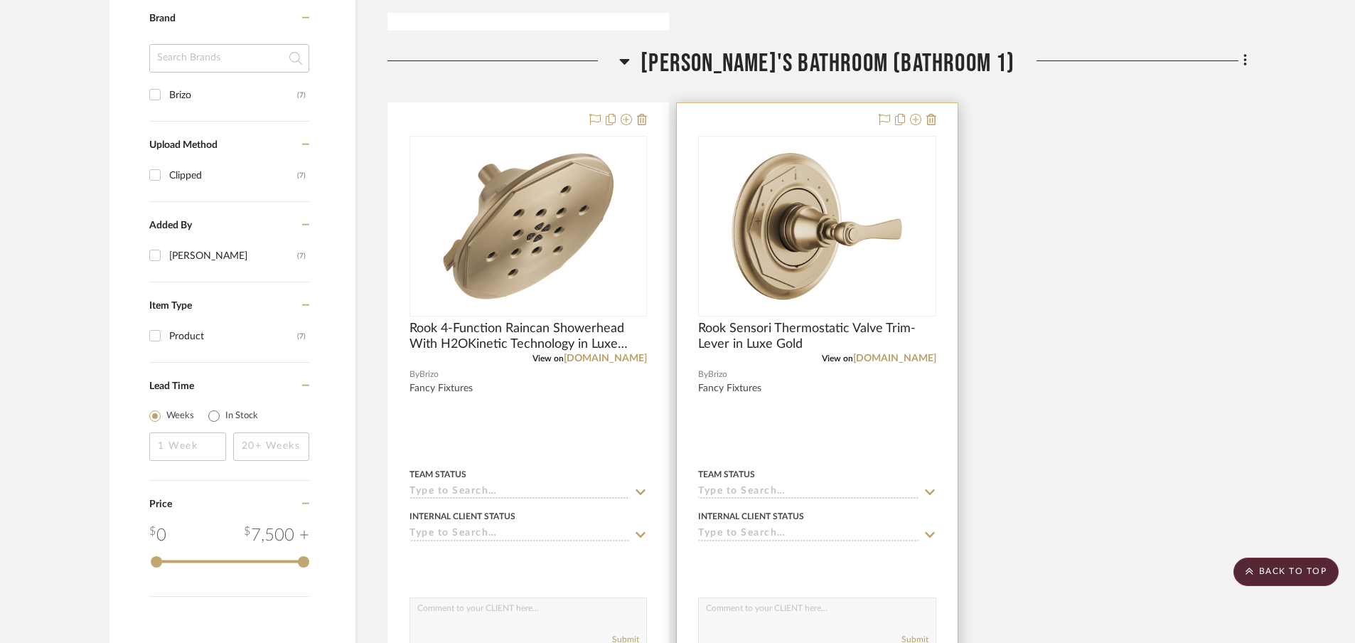
scroll to position [882, 0]
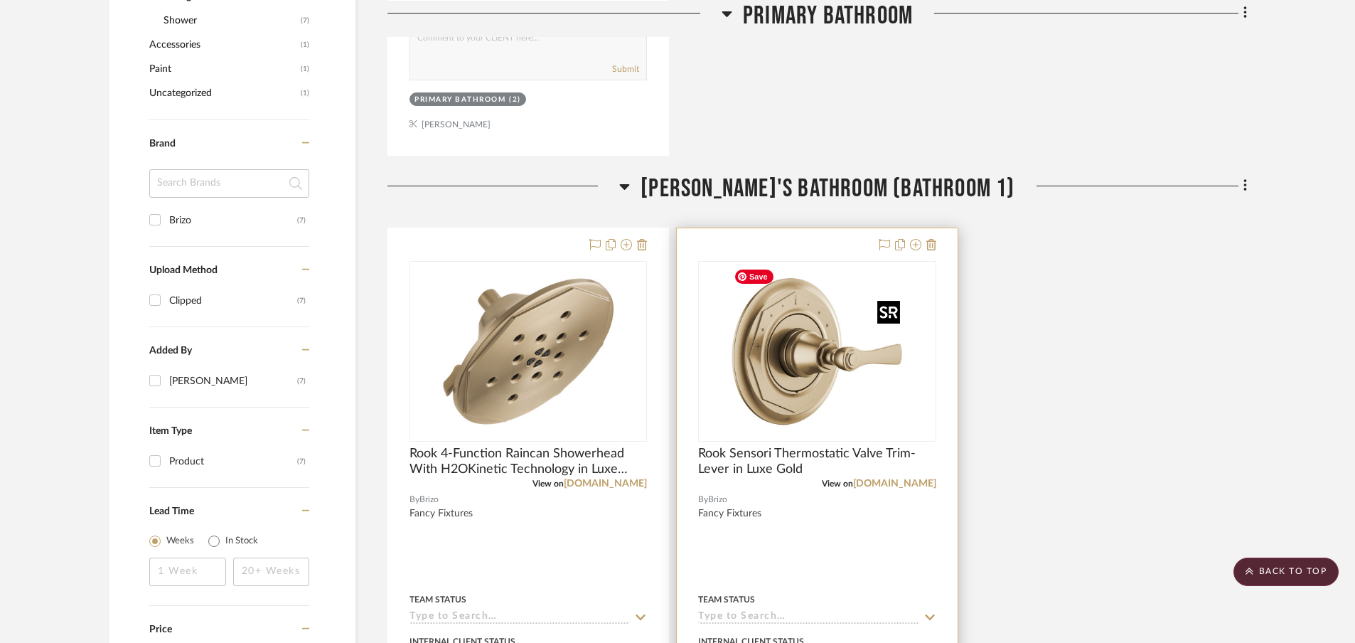
click at [803, 366] on img "0" at bounding box center [817, 351] width 178 height 178
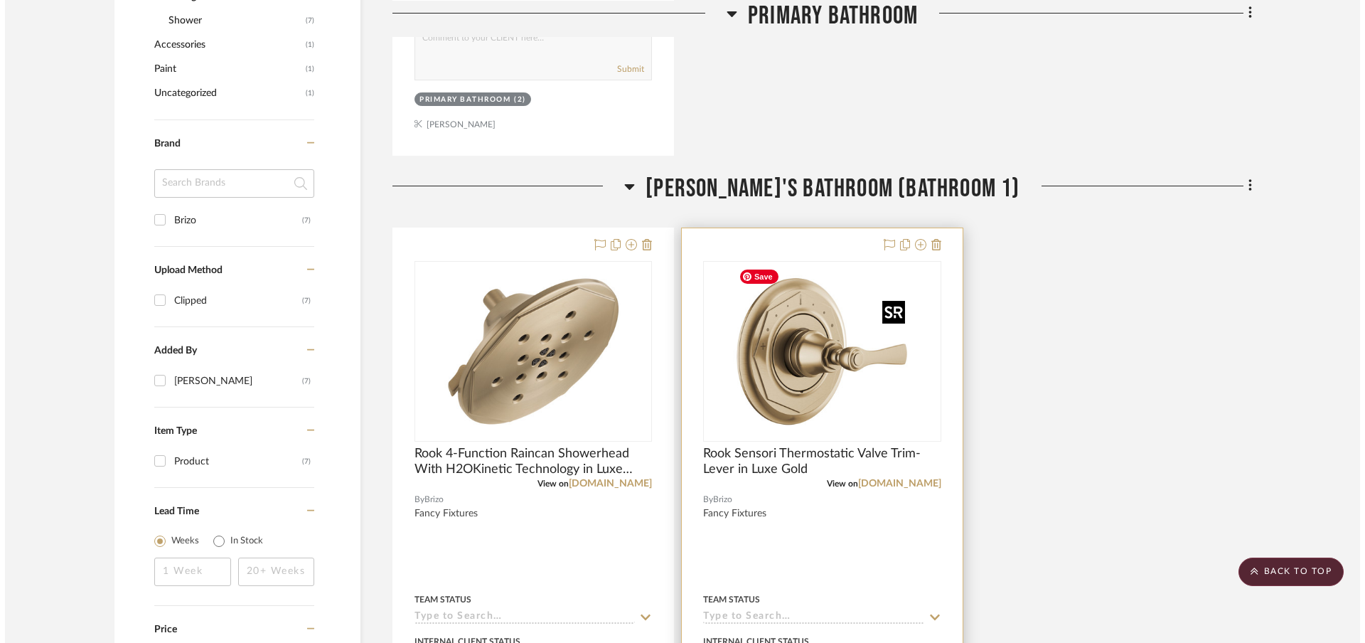
scroll to position [0, 0]
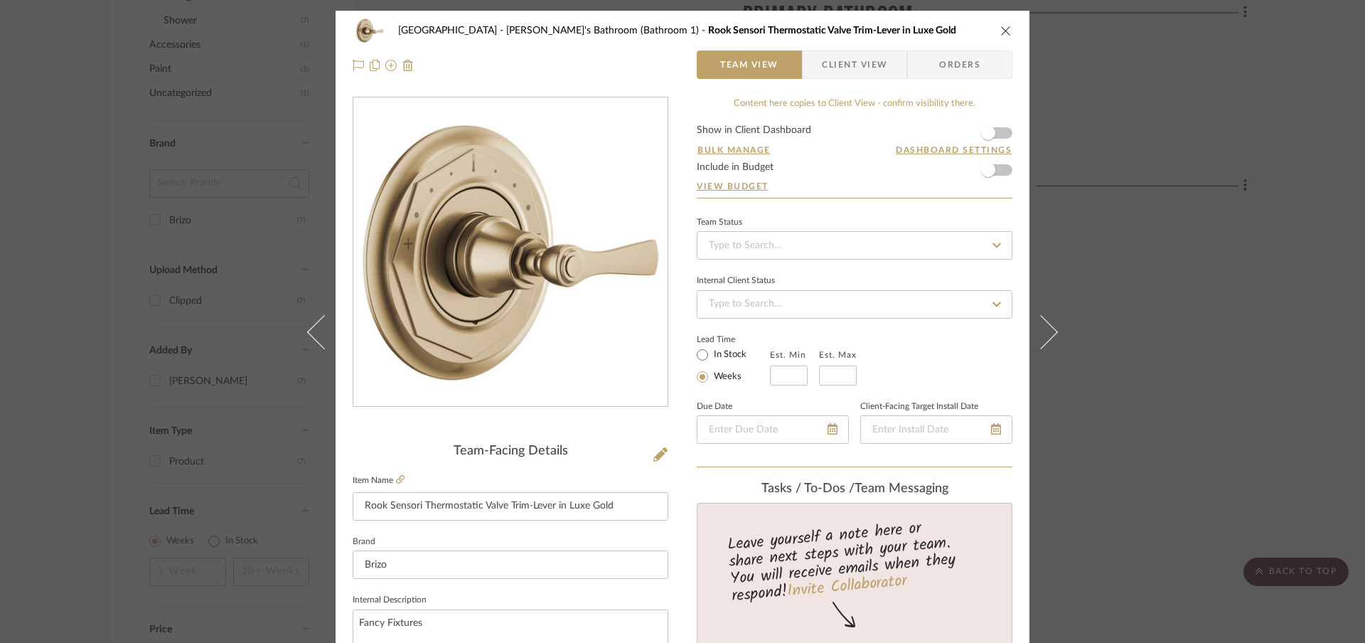
click at [1003, 36] on icon "close" at bounding box center [1005, 30] width 11 height 11
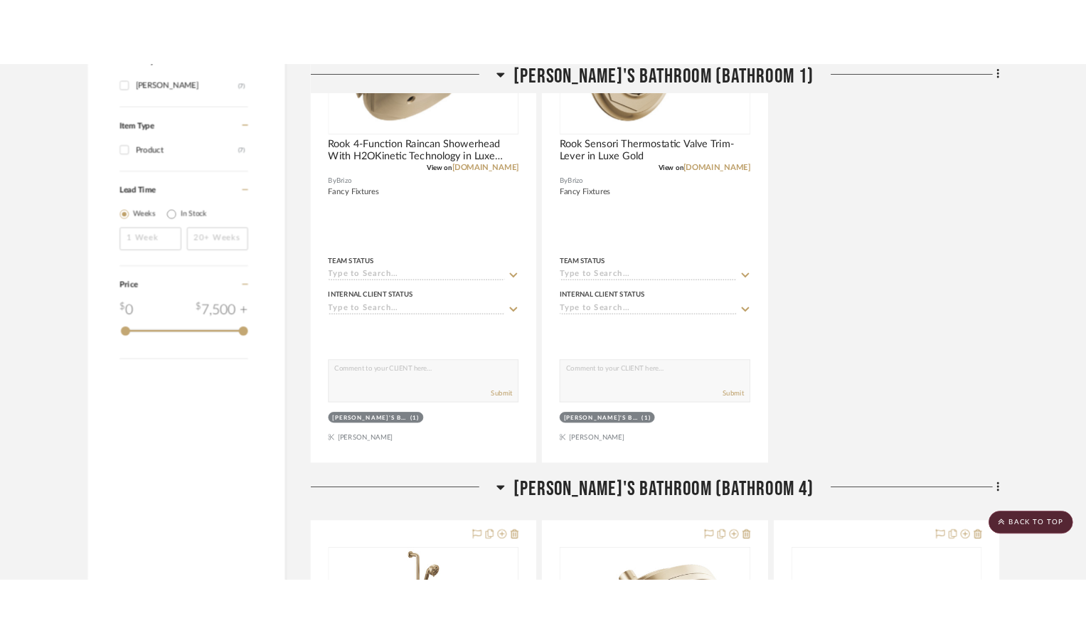
scroll to position [1517, 0]
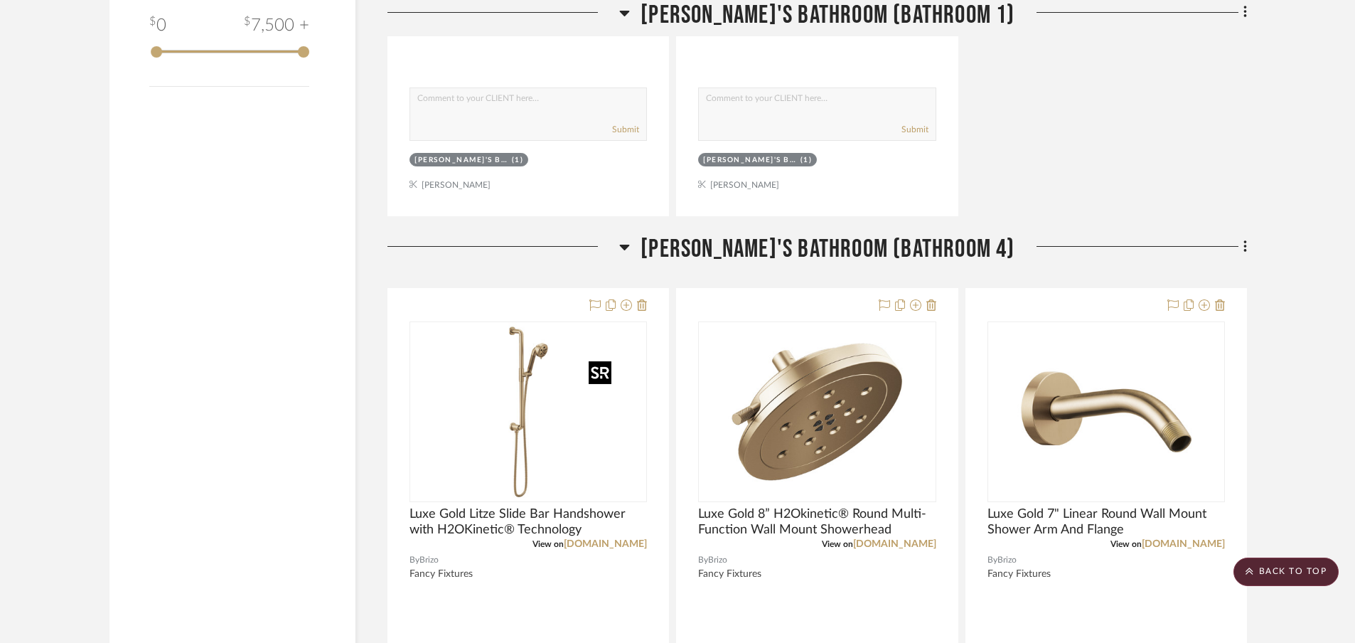
click at [594, 378] on div at bounding box center [600, 372] width 23 height 23
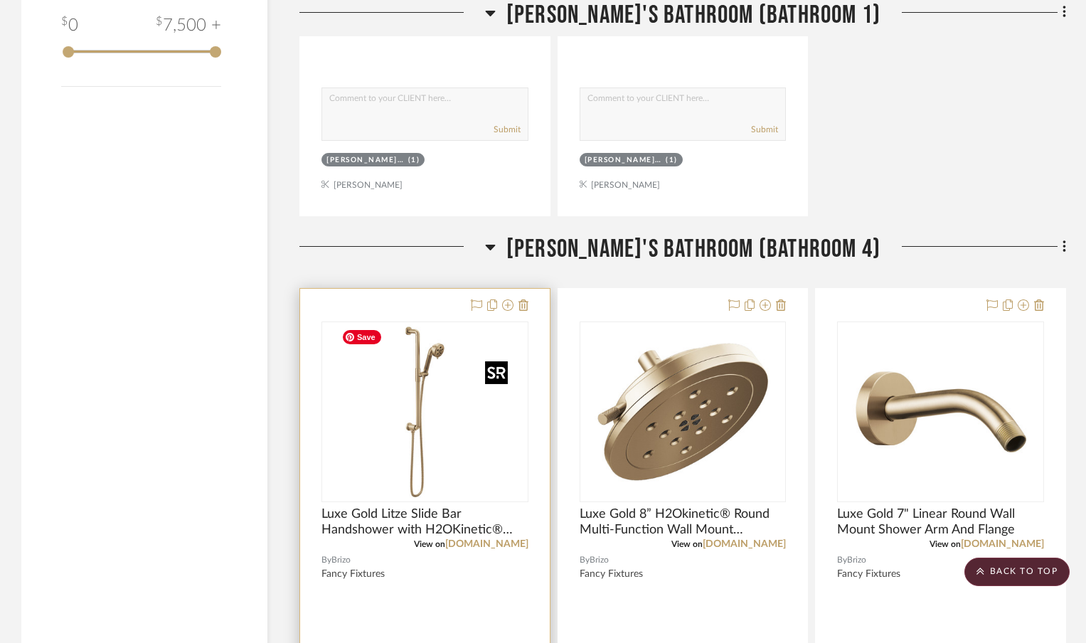
drag, startPoint x: 496, startPoint y: 390, endPoint x: 425, endPoint y: 425, distance: 78.9
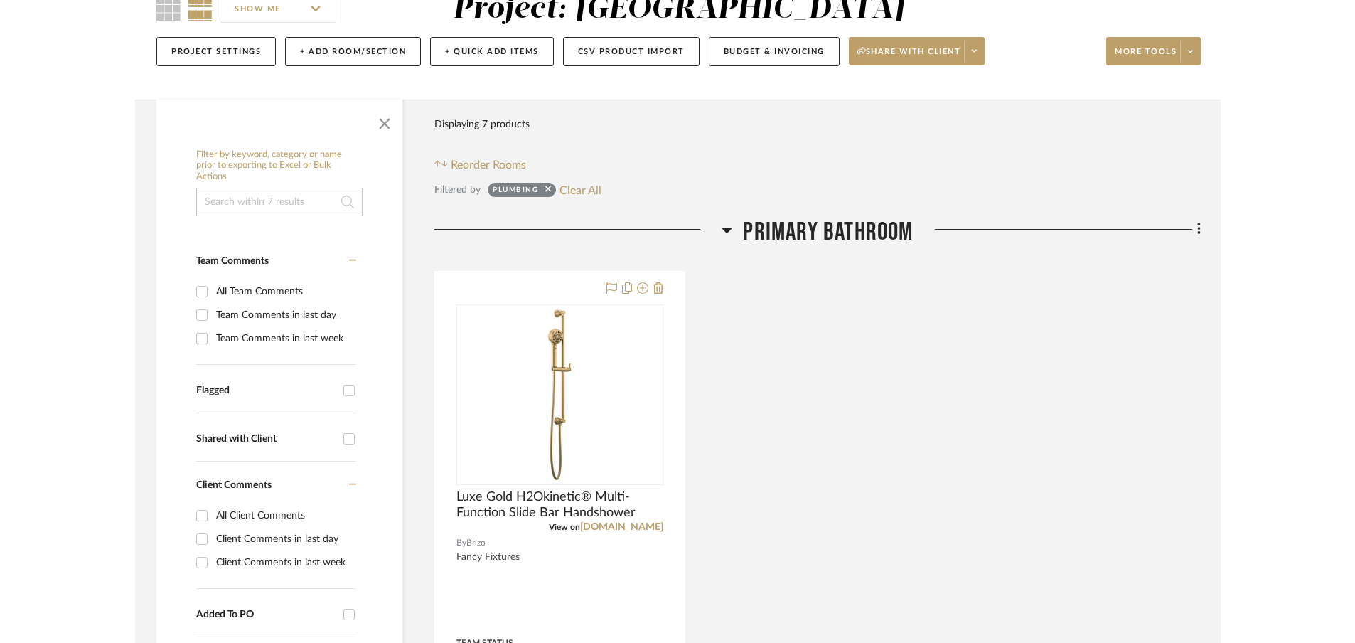
scroll to position [0, 0]
